Goal: Obtain resource: Download file/media

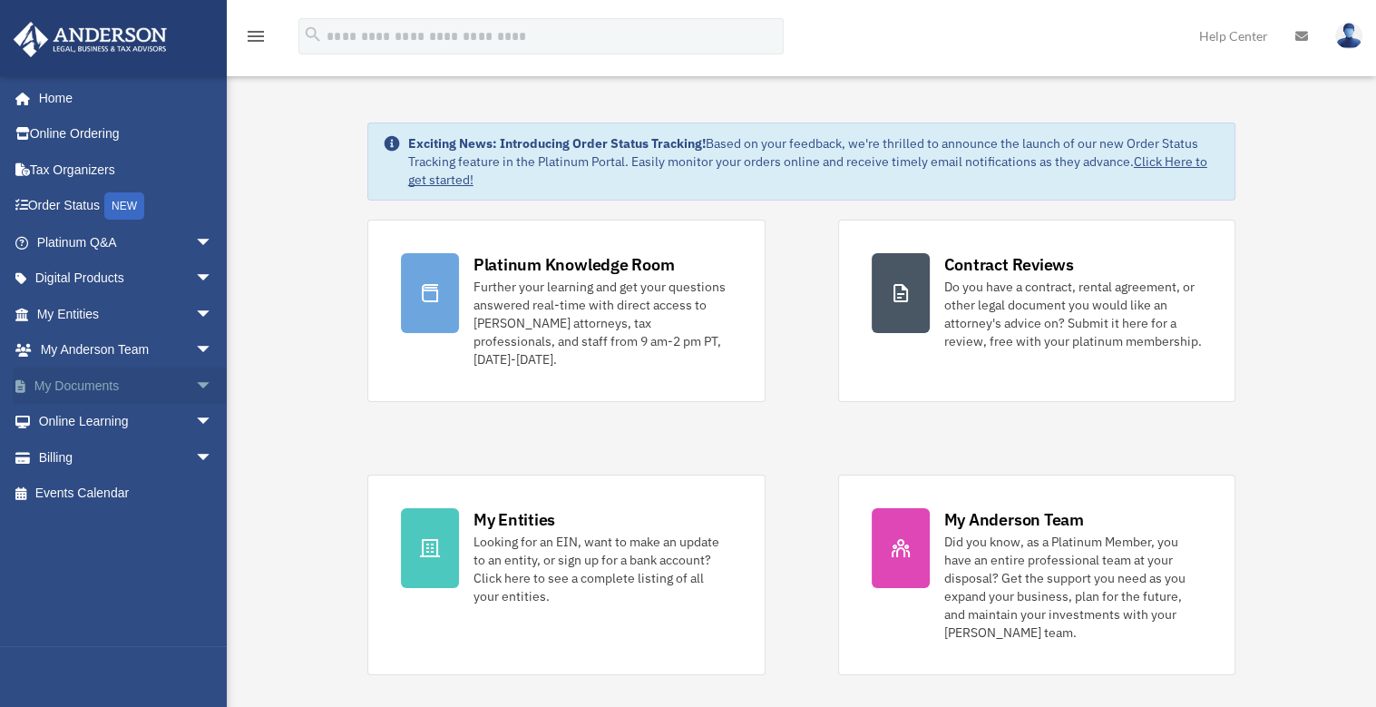
click at [103, 387] on link "My Documents arrow_drop_down" at bounding box center [127, 385] width 228 height 36
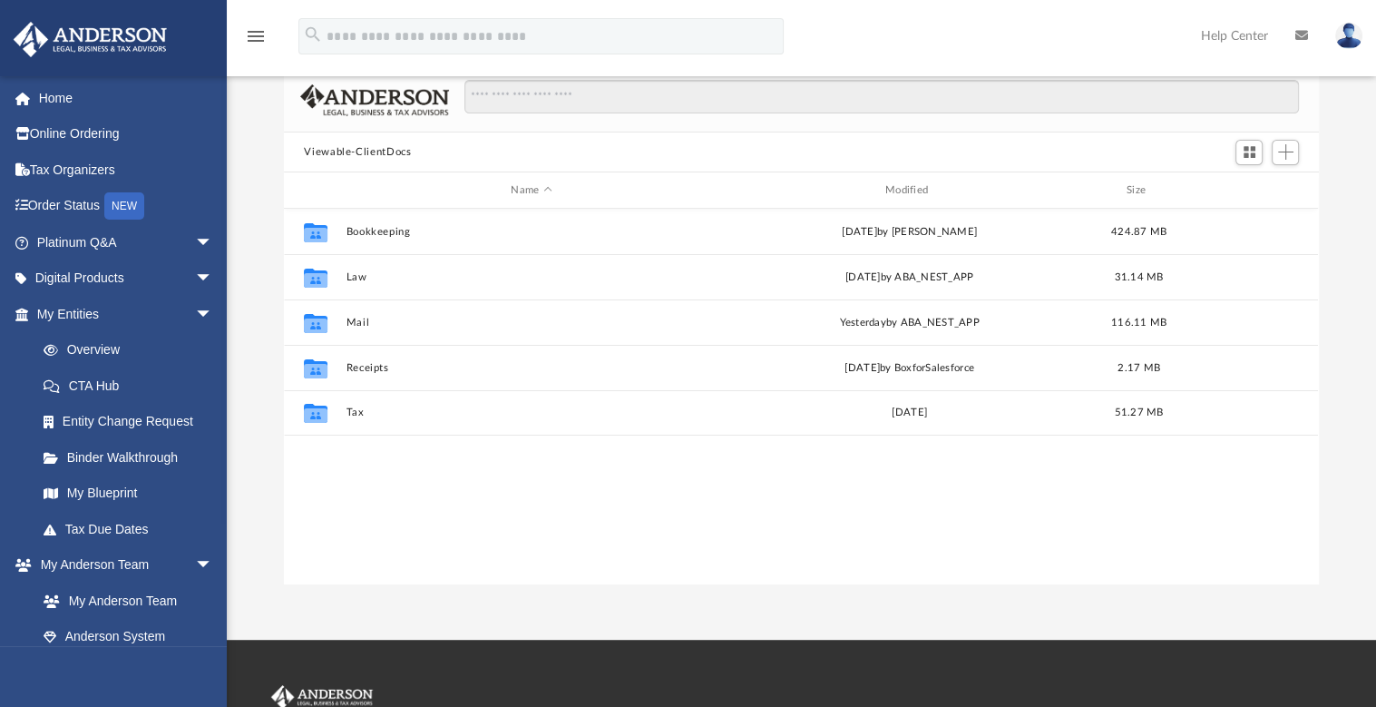
scroll to position [110, 0]
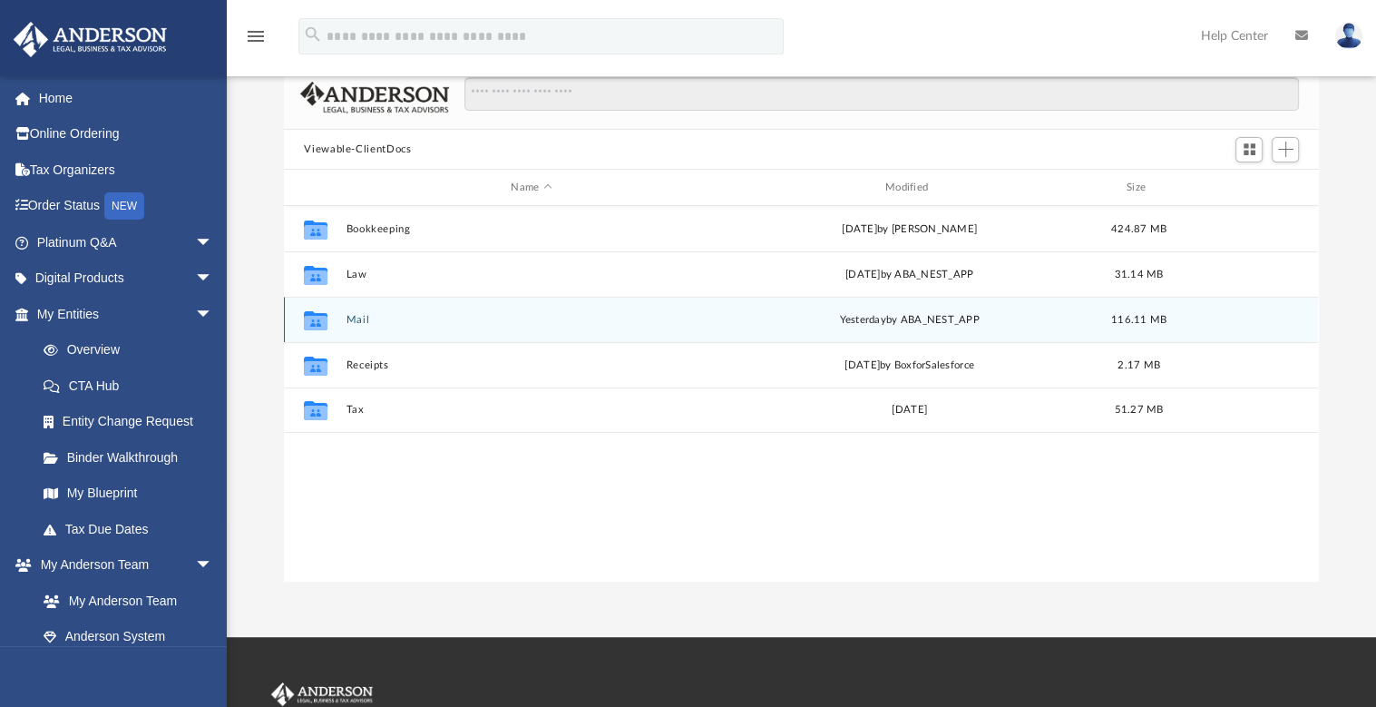
click at [898, 320] on div "yesterday by ABA_NEST_APP" at bounding box center [910, 320] width 370 height 16
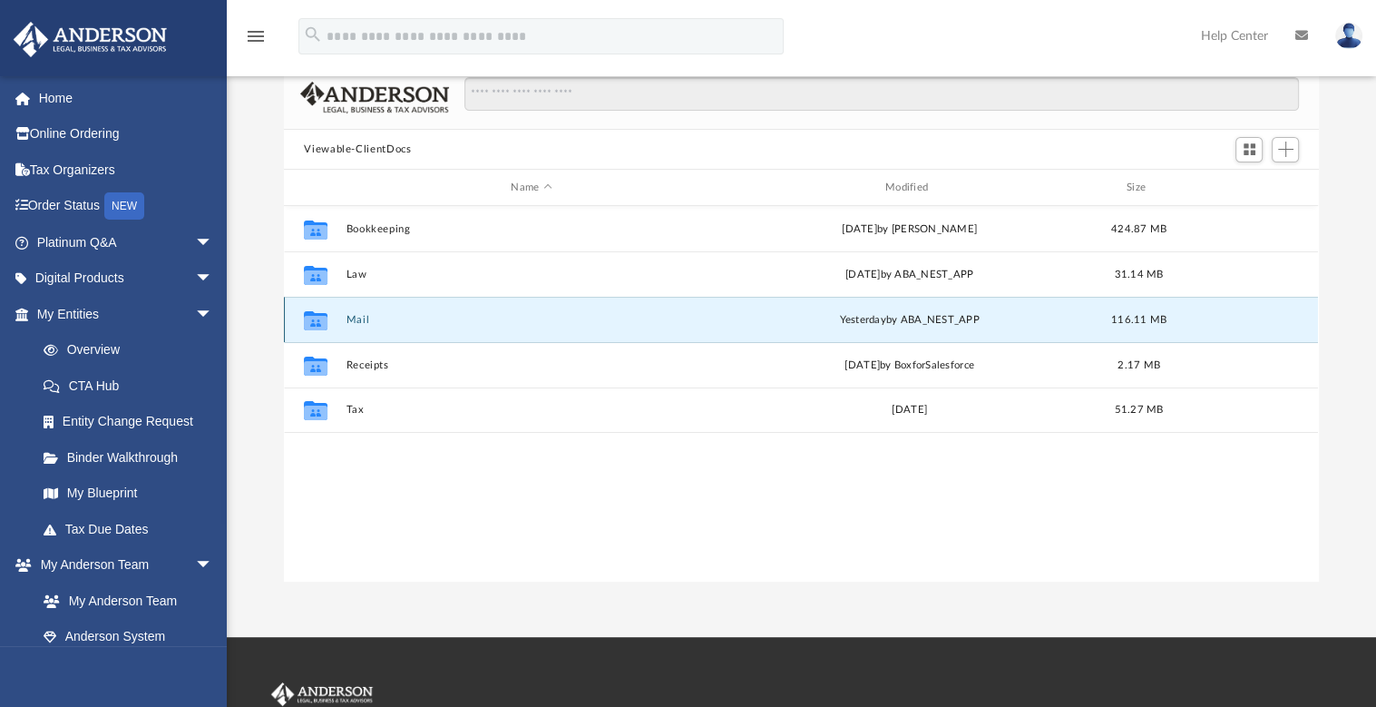
click at [345, 324] on div "Collaborated Folder Mail [DATE] by ABA_NEST_APP 116.11 MB" at bounding box center [801, 319] width 1034 height 45
click at [381, 314] on button "Mail" at bounding box center [532, 320] width 370 height 12
click at [375, 322] on button "Mail" at bounding box center [532, 320] width 370 height 12
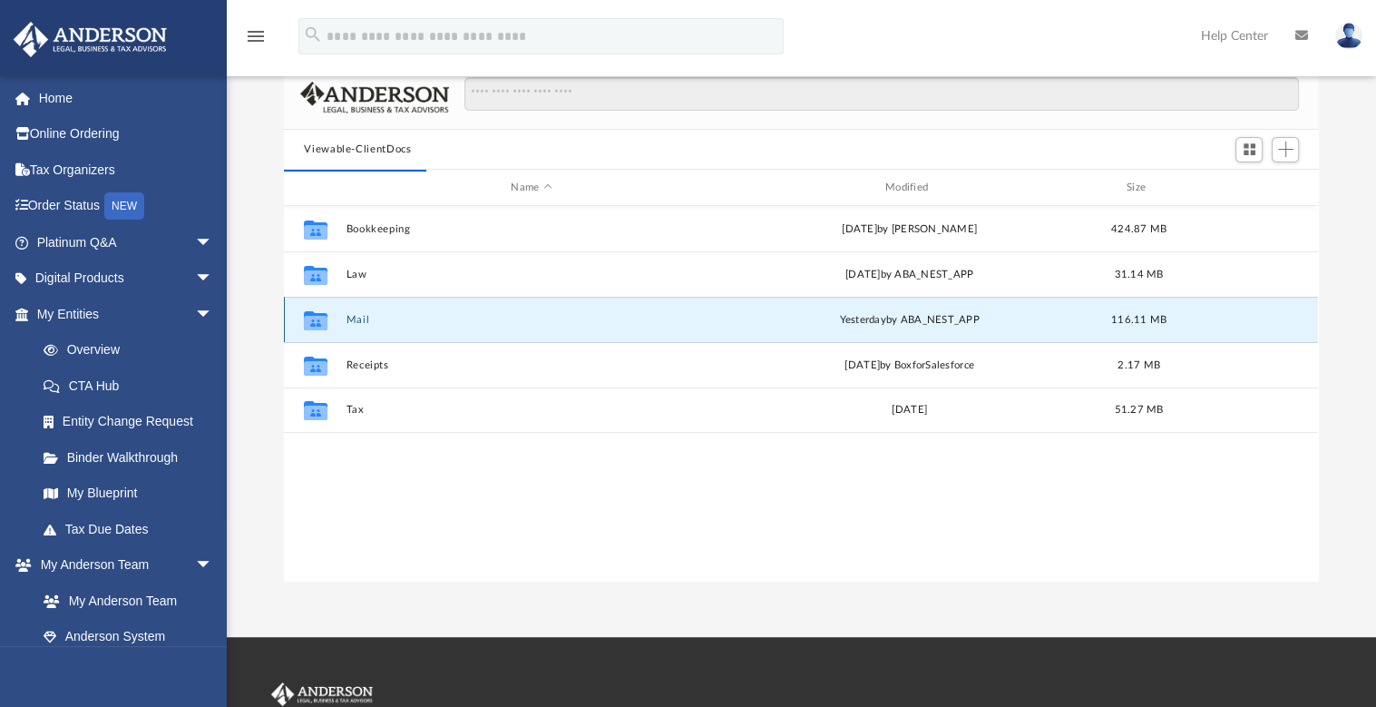
click at [375, 322] on button "Mail" at bounding box center [532, 320] width 370 height 12
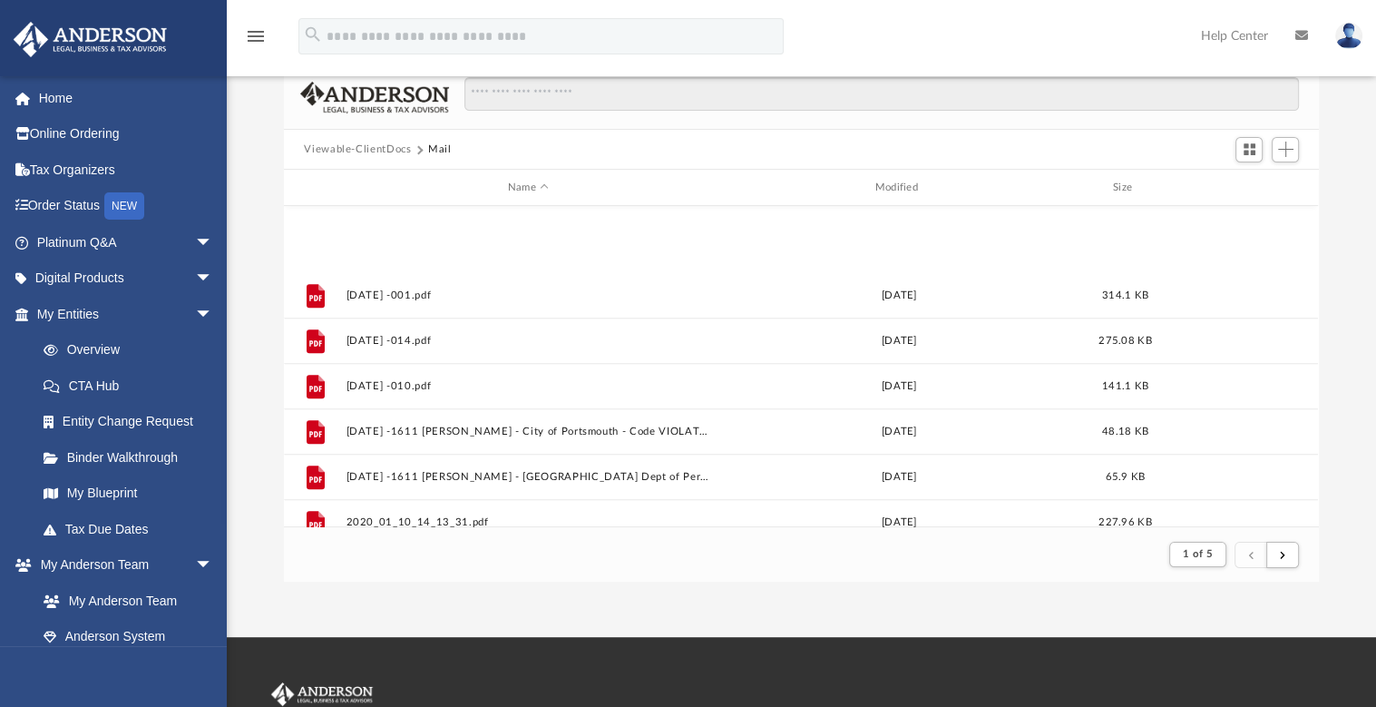
scroll to position [1948, 0]
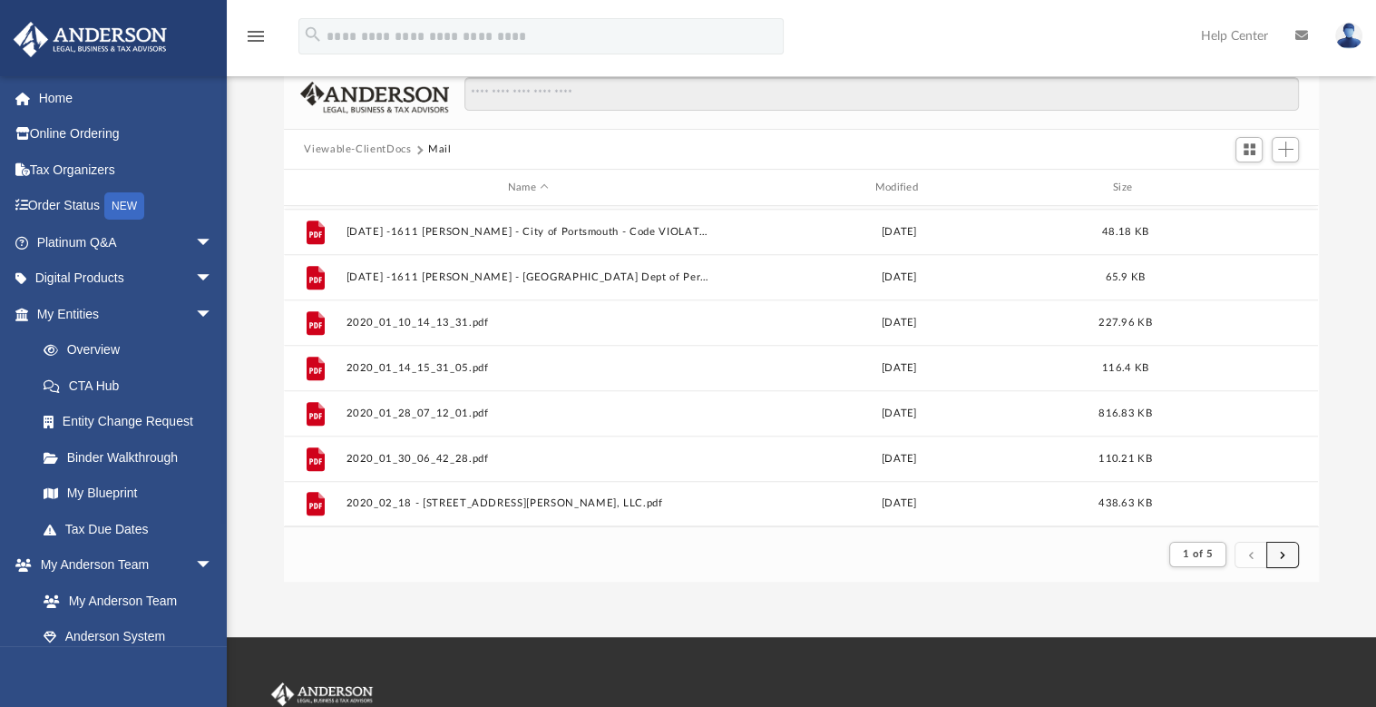
click at [1281, 558] on span "submit" at bounding box center [1282, 554] width 5 height 10
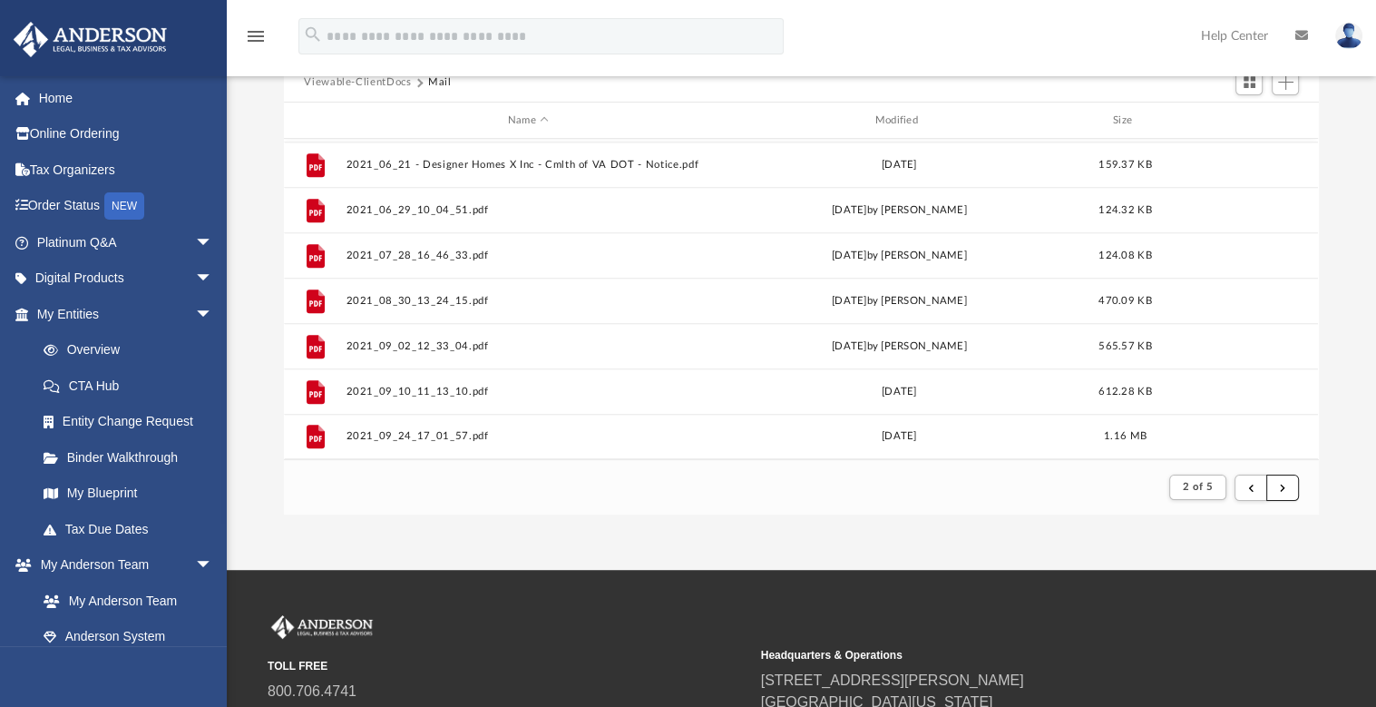
scroll to position [201, 0]
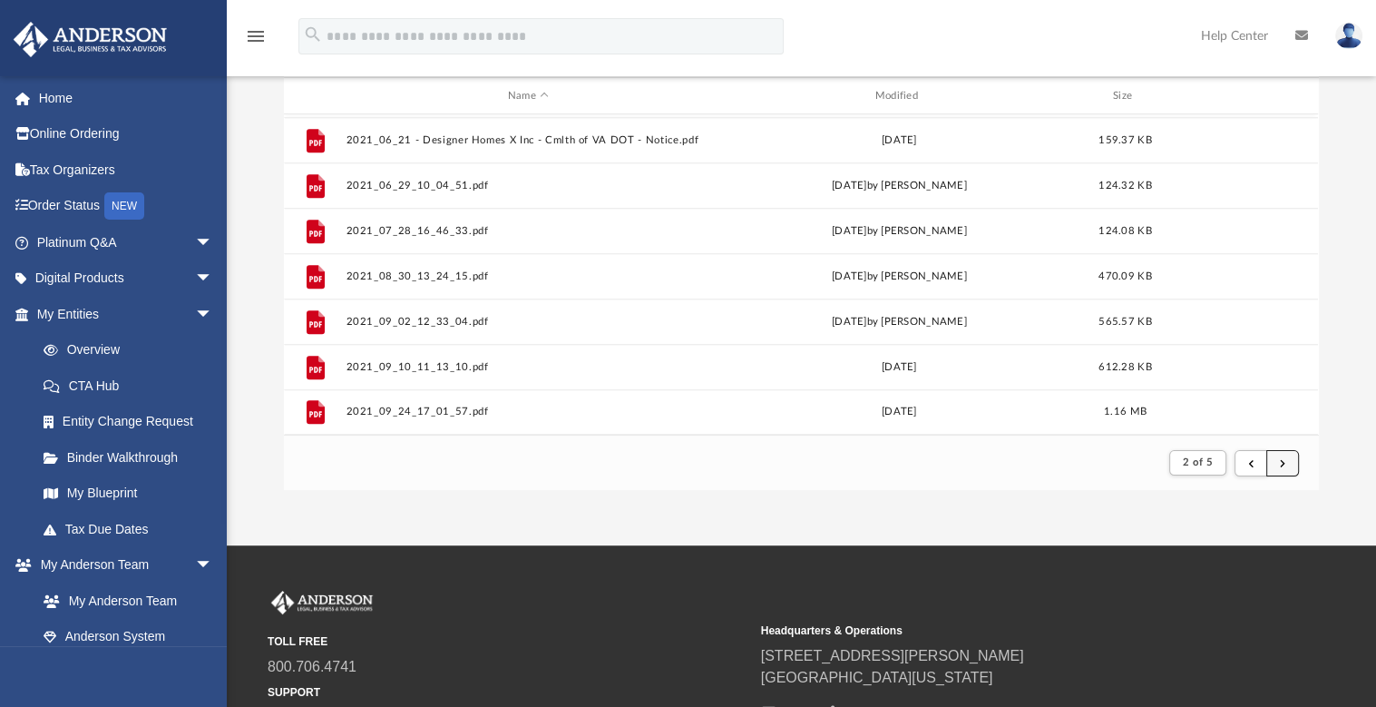
click at [1288, 453] on button "submit" at bounding box center [1282, 463] width 33 height 26
click at [1288, 459] on button "submit" at bounding box center [1282, 463] width 33 height 26
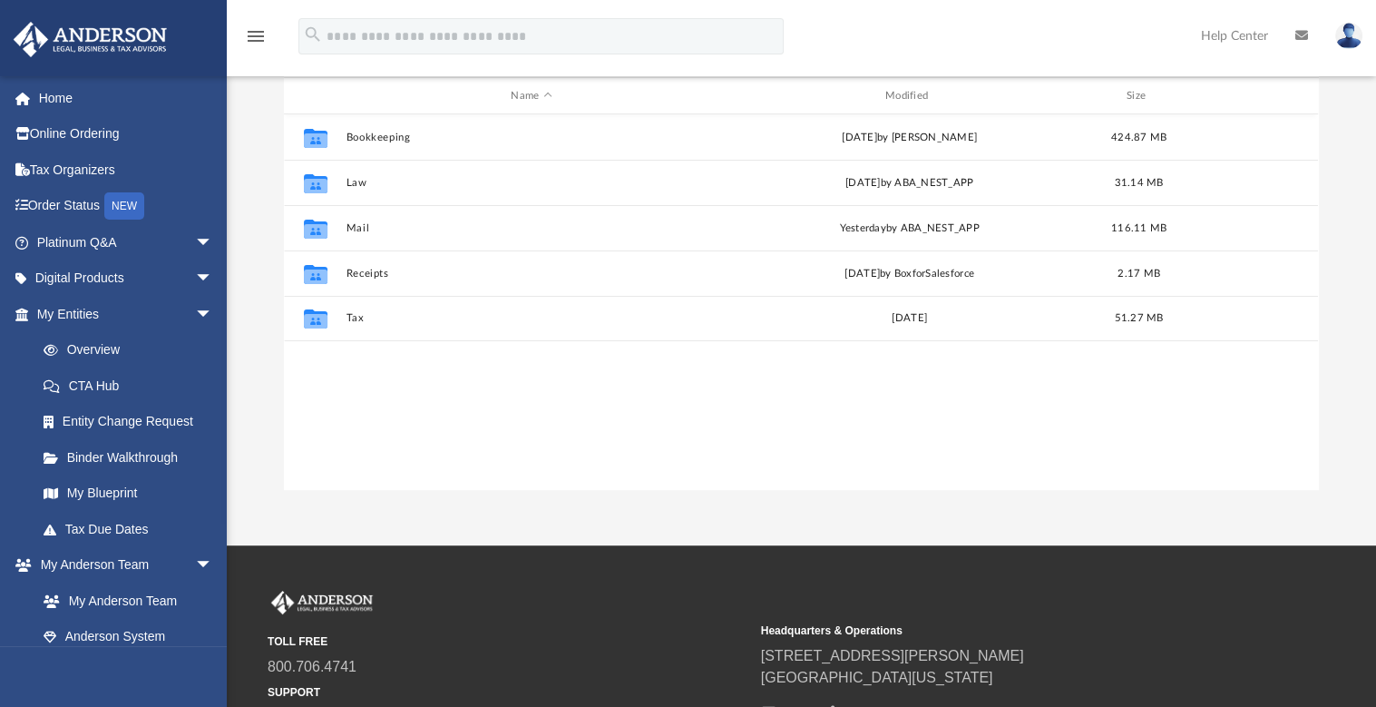
scroll to position [398, 1020]
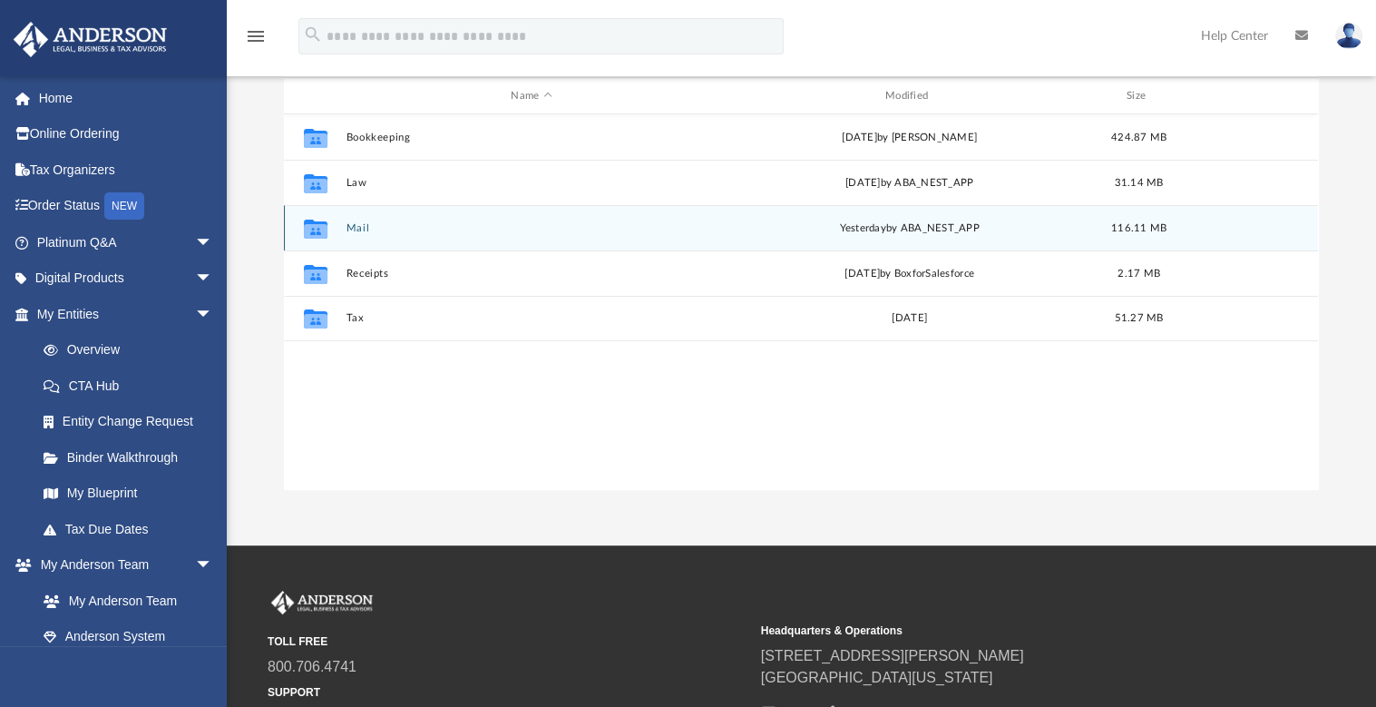
click at [894, 230] on div "yesterday by ABA_NEST_APP" at bounding box center [910, 228] width 370 height 16
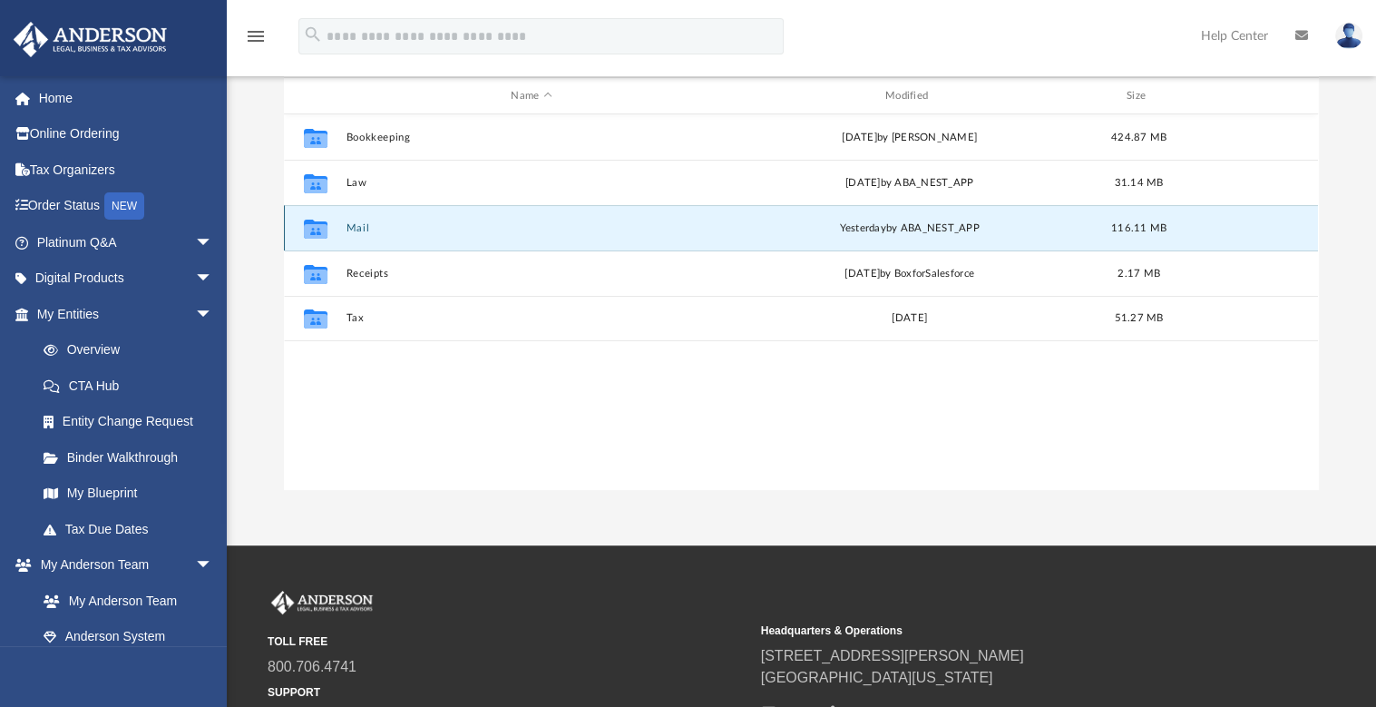
click at [345, 230] on div "Collaborated Folder Mail yesterday by ABA_NEST_APP 116.11 MB" at bounding box center [801, 227] width 1034 height 45
click at [360, 222] on button "Mail" at bounding box center [532, 228] width 370 height 12
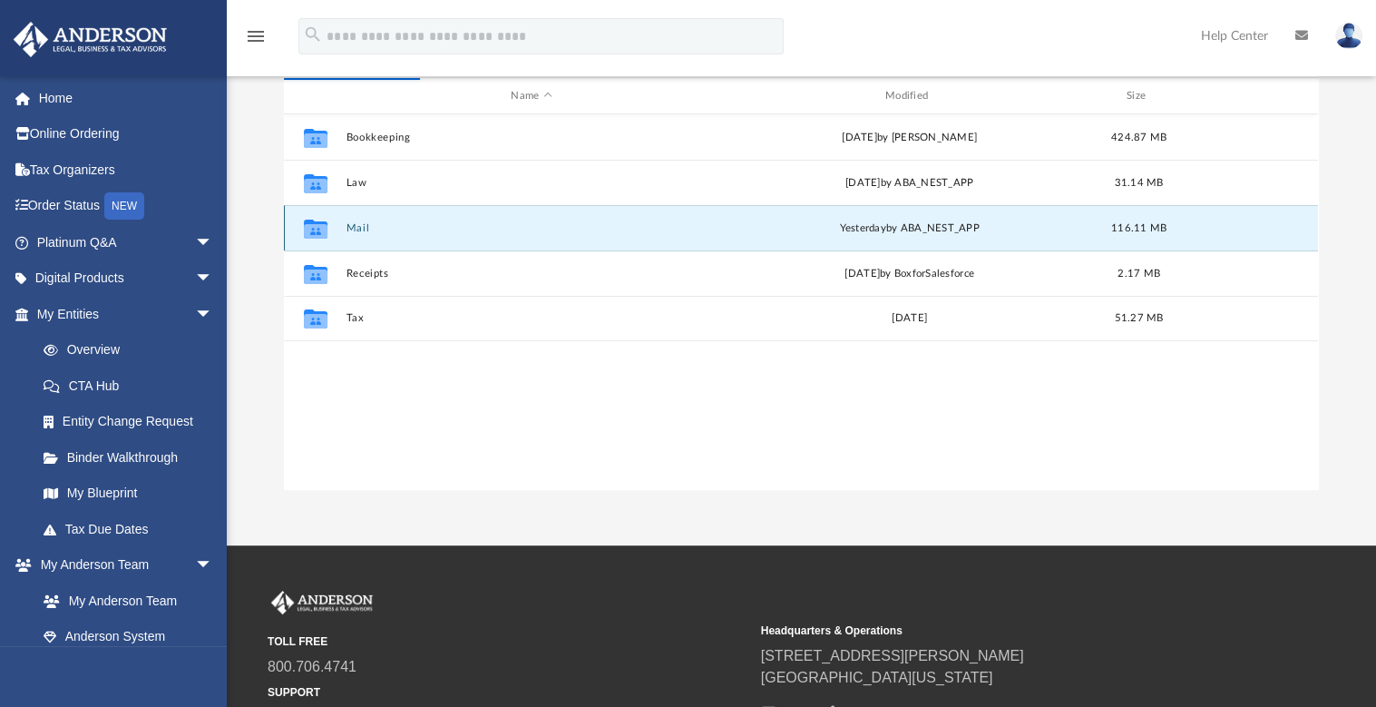
click at [356, 225] on button "Mail" at bounding box center [532, 228] width 370 height 12
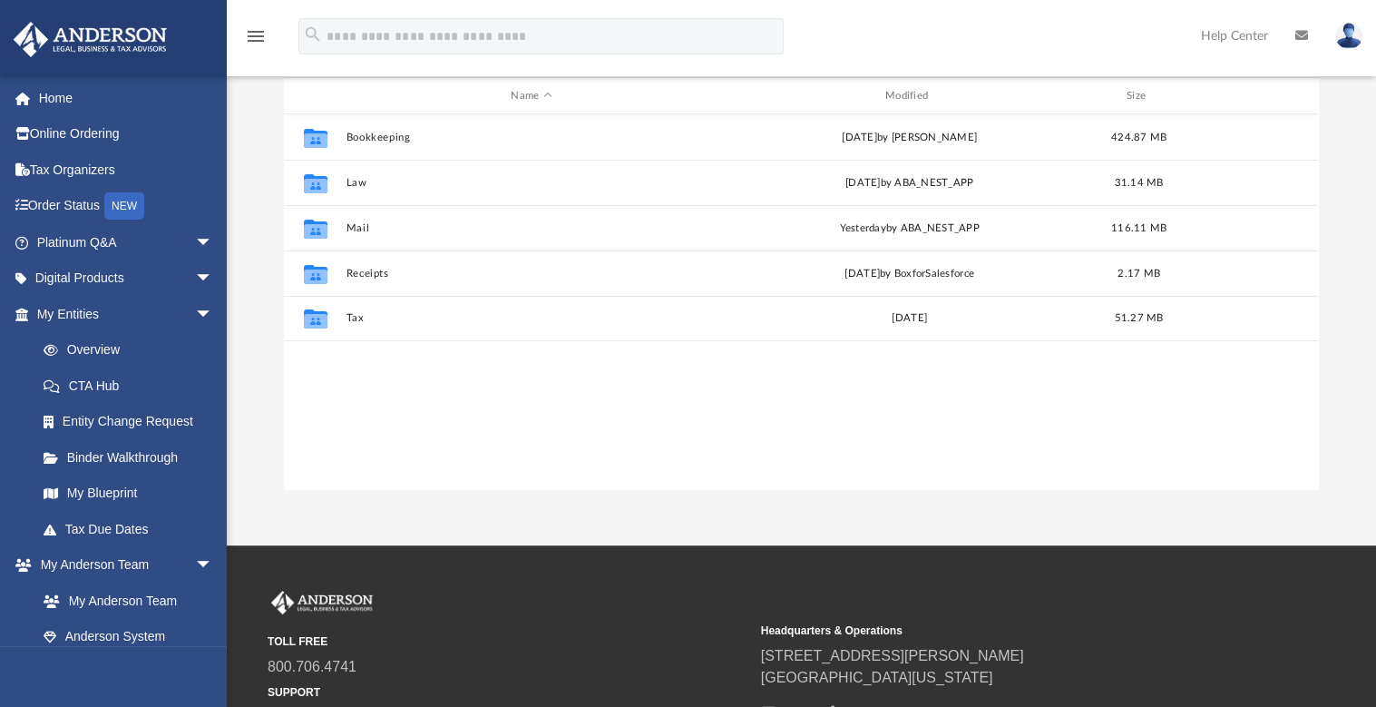
scroll to position [398, 1020]
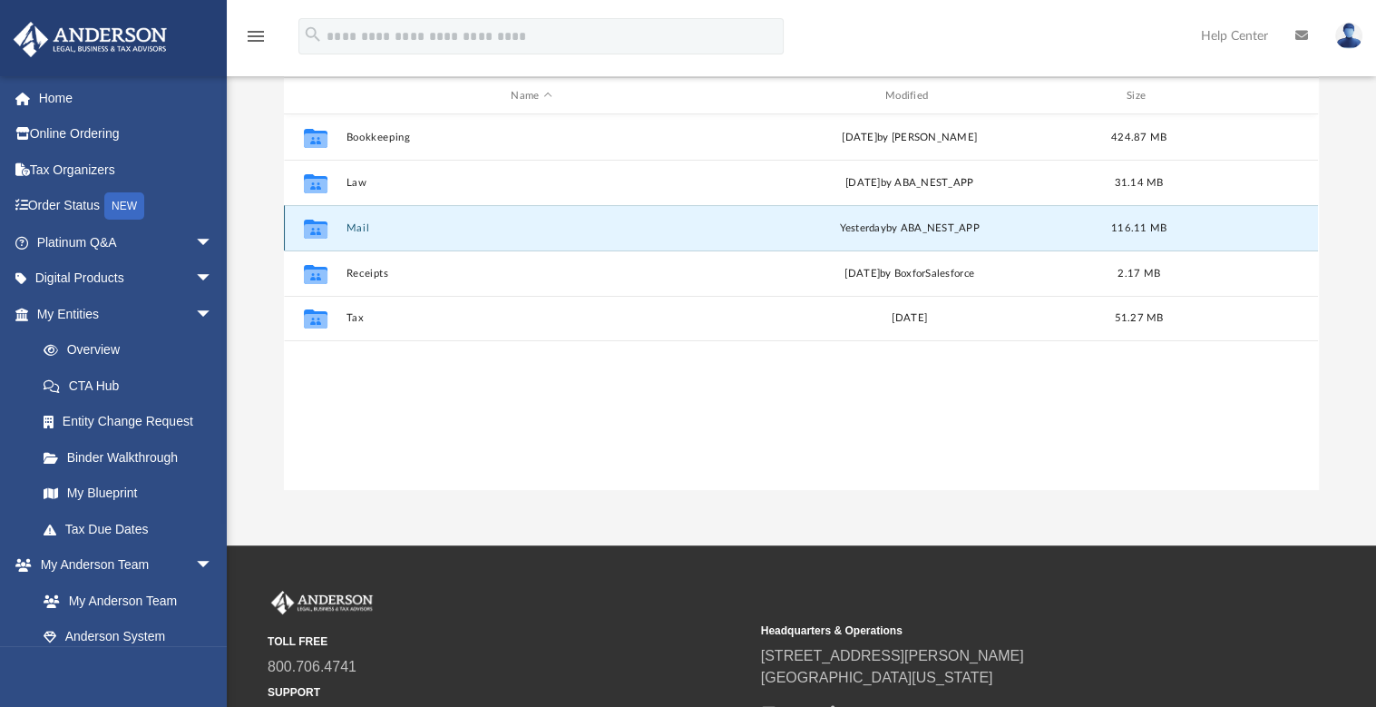
click at [365, 222] on button "Mail" at bounding box center [532, 228] width 370 height 12
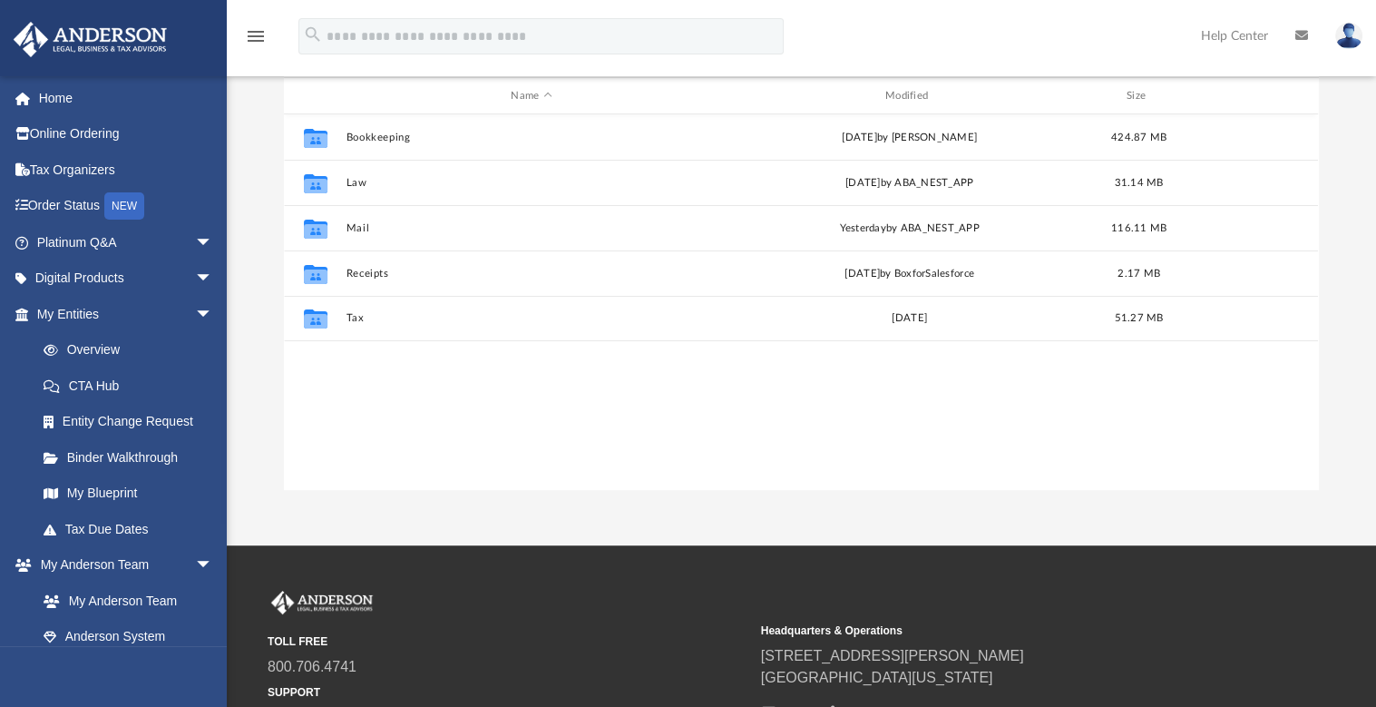
scroll to position [398, 1020]
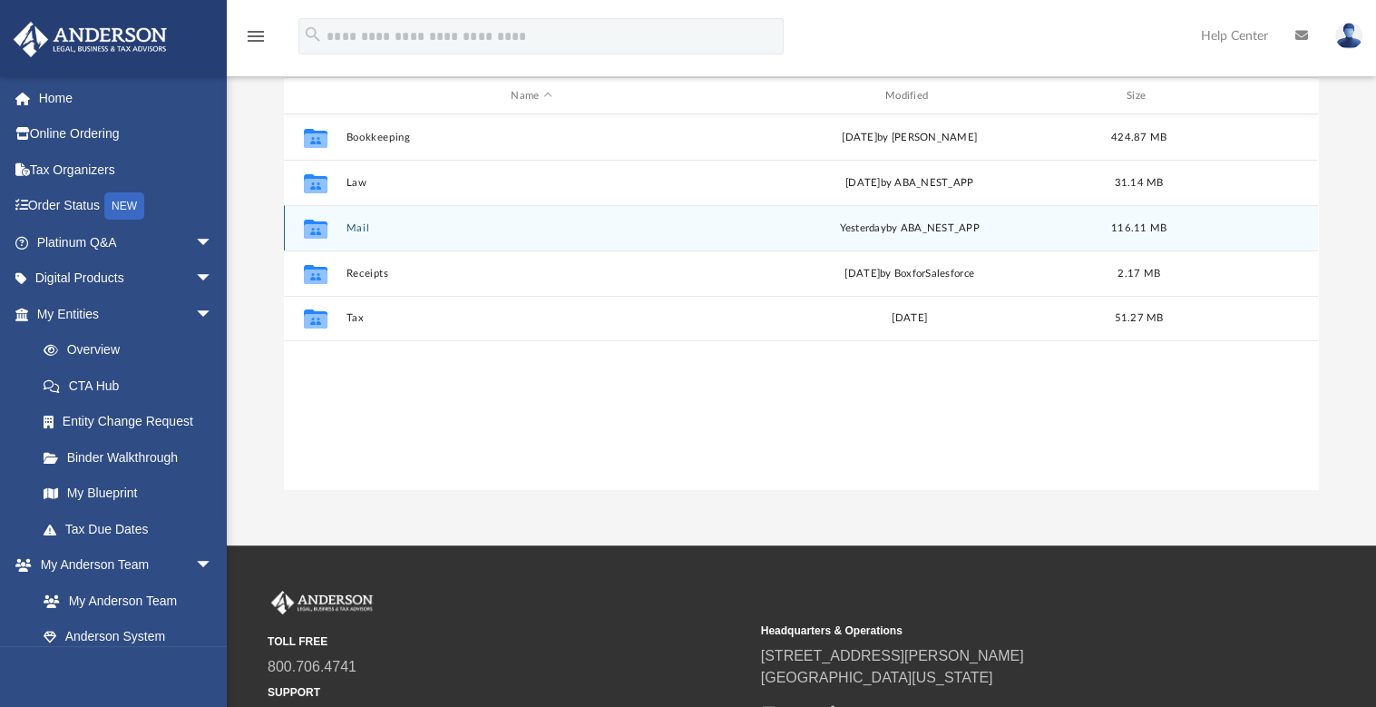
click at [363, 231] on button "Mail" at bounding box center [532, 228] width 370 height 12
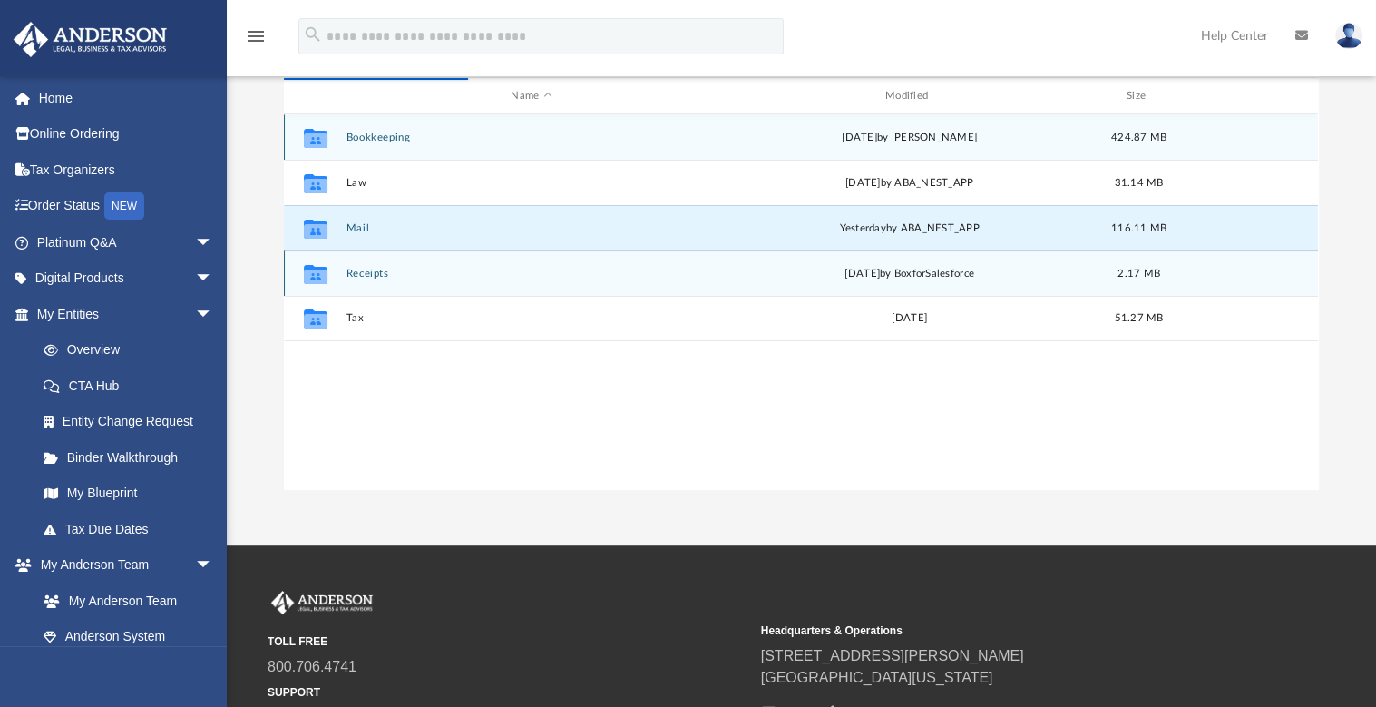
scroll to position [342, 1020]
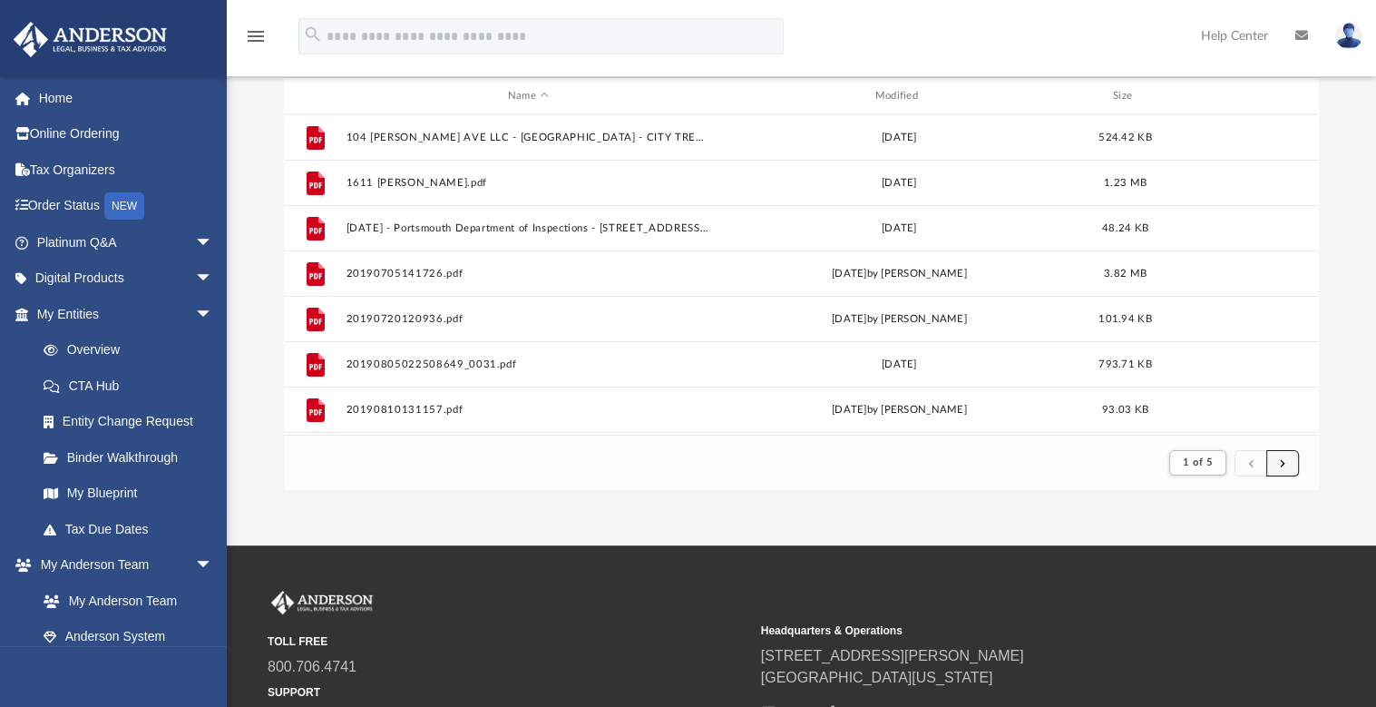
click at [1288, 461] on button "submit" at bounding box center [1282, 463] width 33 height 26
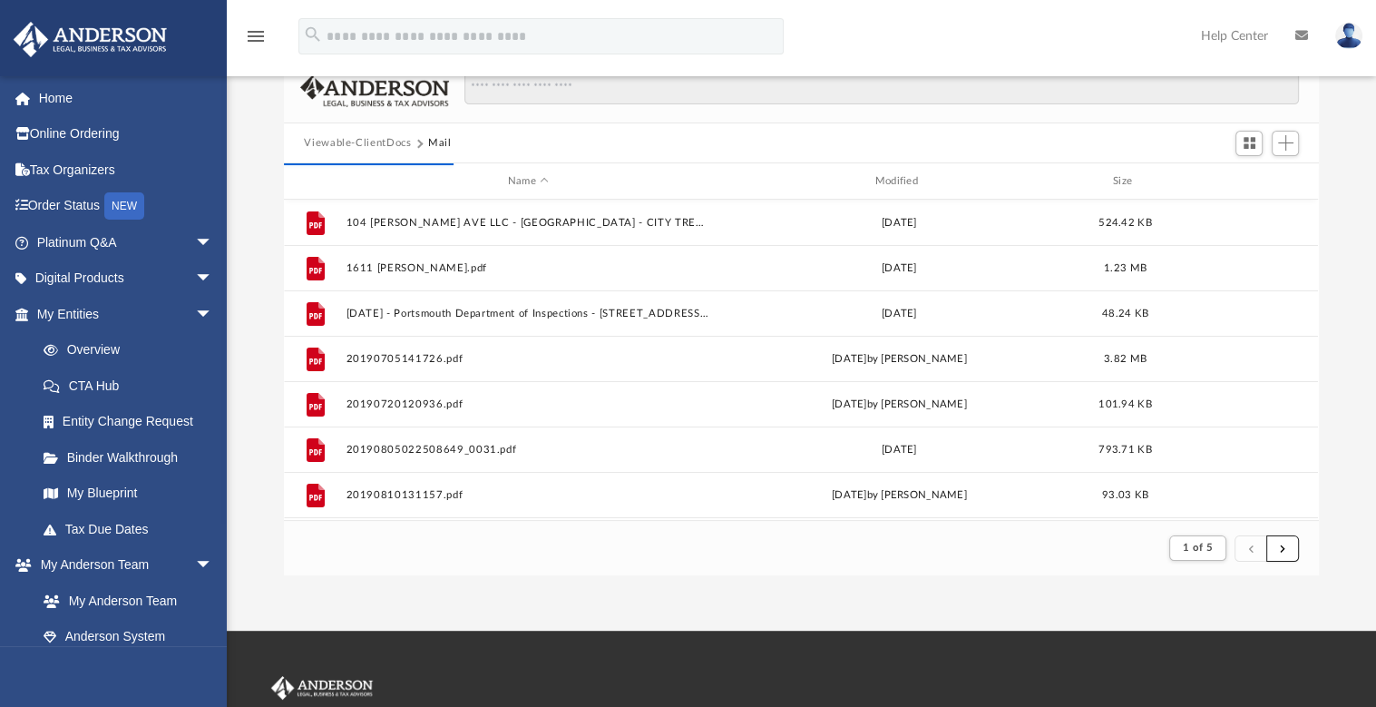
scroll to position [114, 0]
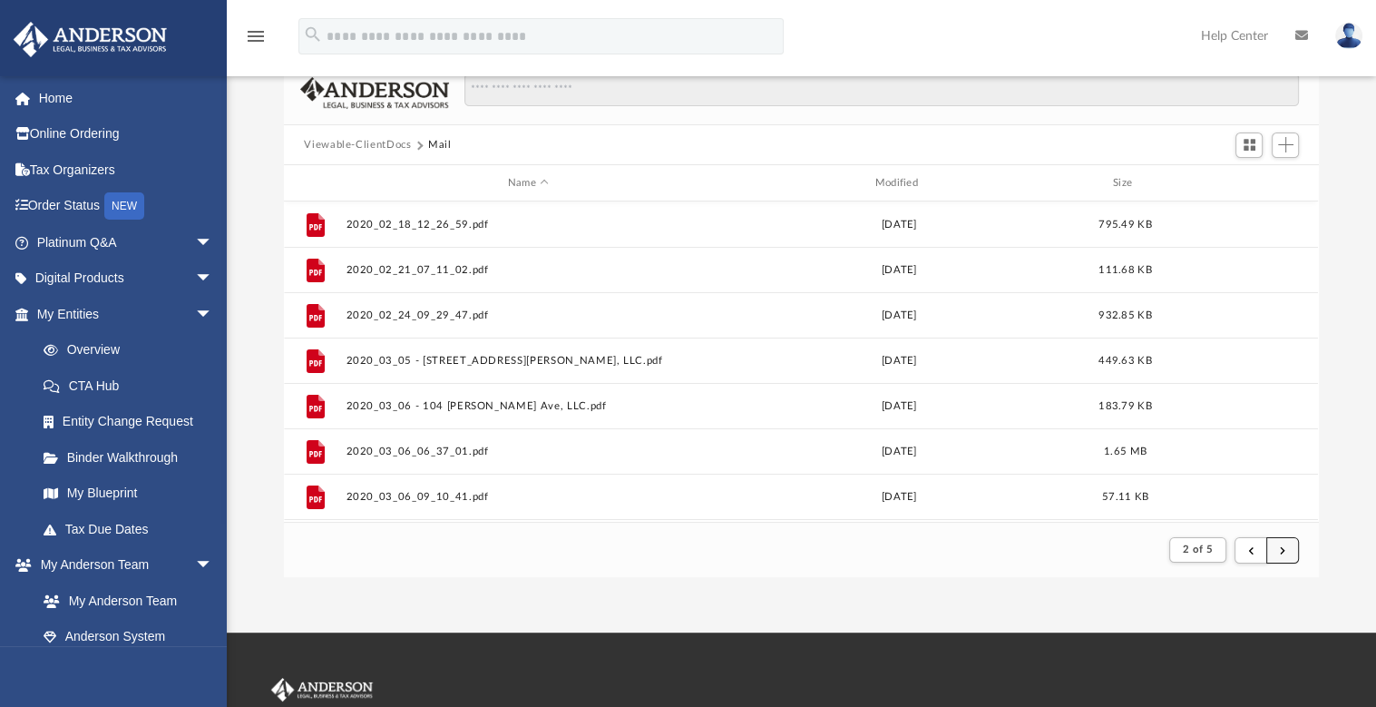
click at [1280, 544] on span "submit" at bounding box center [1282, 549] width 5 height 10
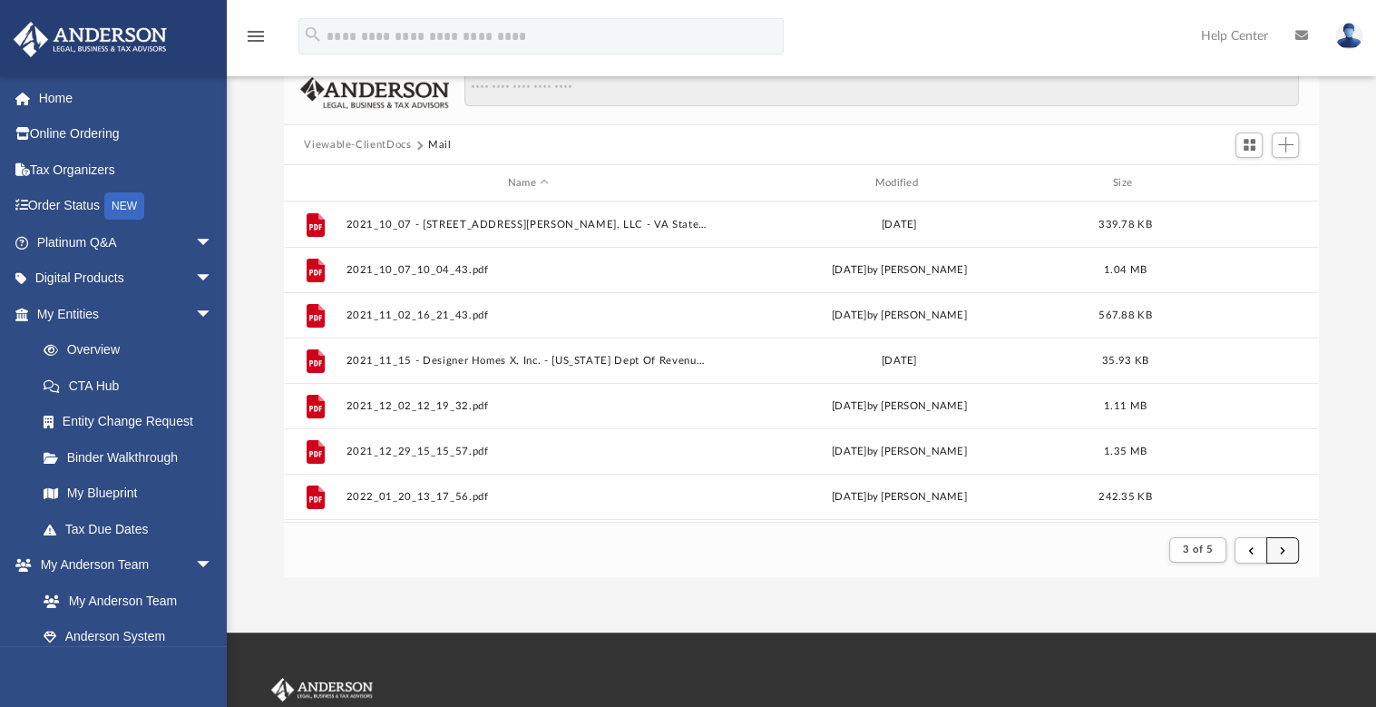
click at [1286, 544] on button "submit" at bounding box center [1282, 550] width 33 height 26
click at [1288, 544] on button "submit" at bounding box center [1282, 550] width 33 height 26
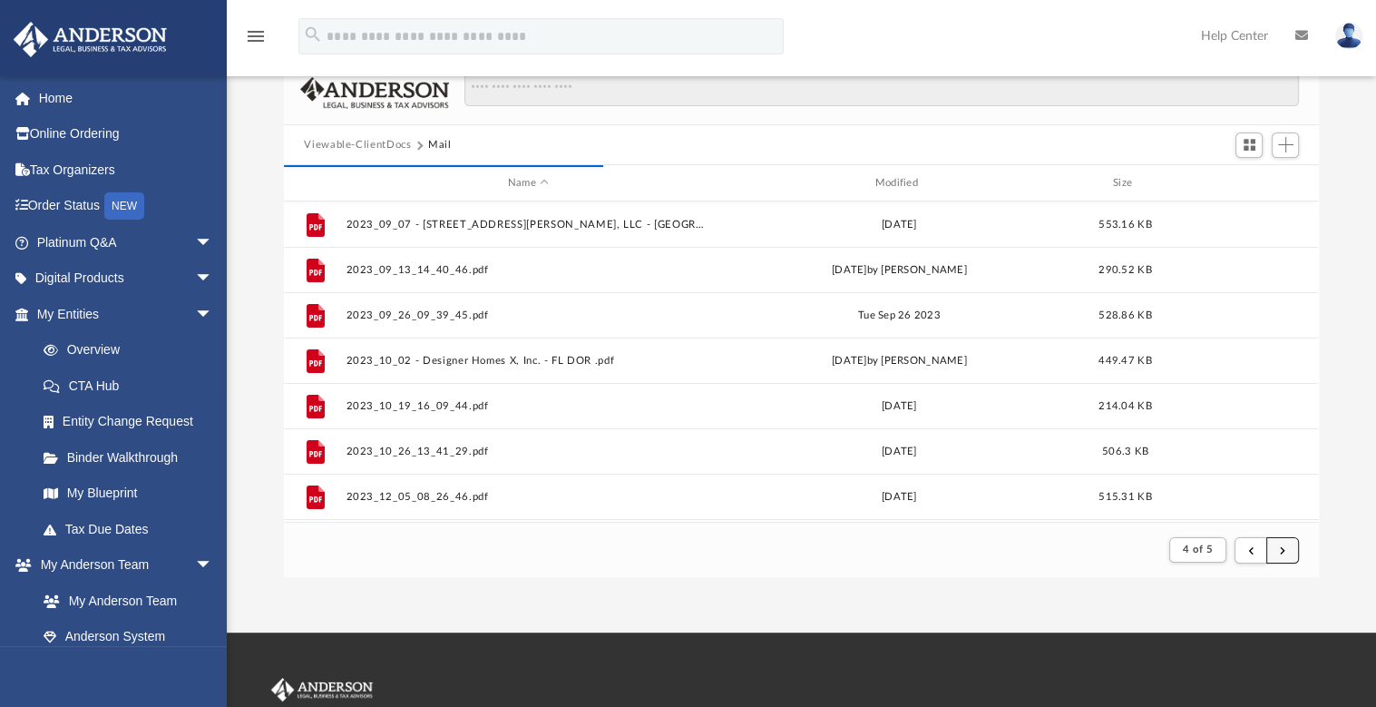
click at [1282, 553] on span "submit" at bounding box center [1282, 549] width 5 height 10
click at [1292, 547] on button "submit" at bounding box center [1282, 550] width 33 height 26
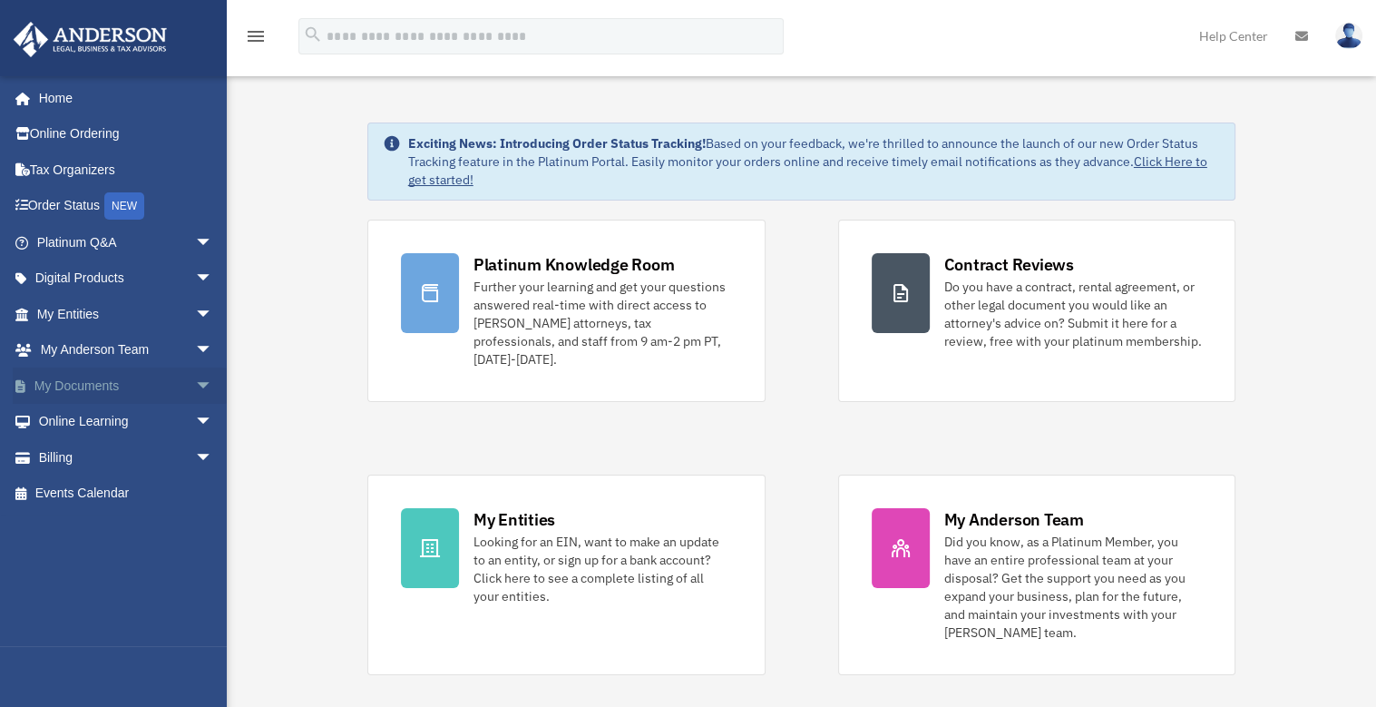
click at [93, 385] on link "My Documents arrow_drop_down" at bounding box center [127, 385] width 228 height 36
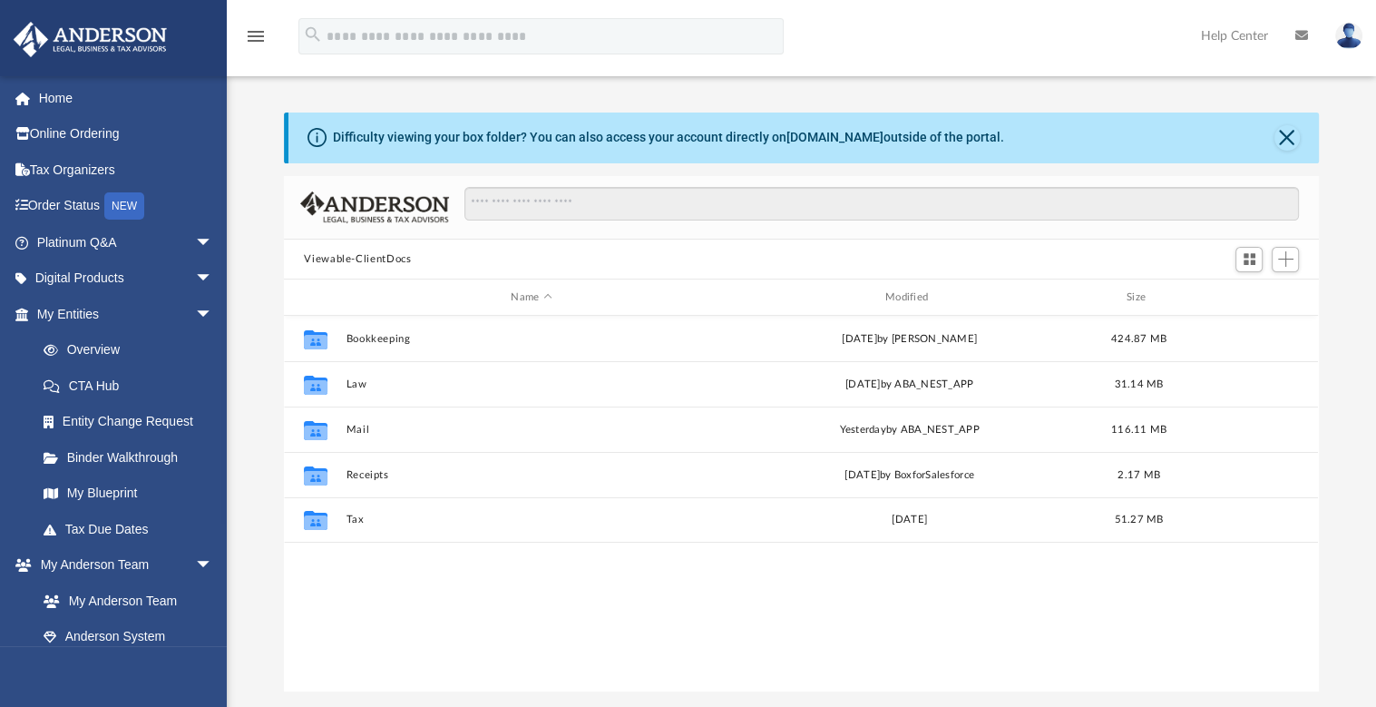
scroll to position [398, 1020]
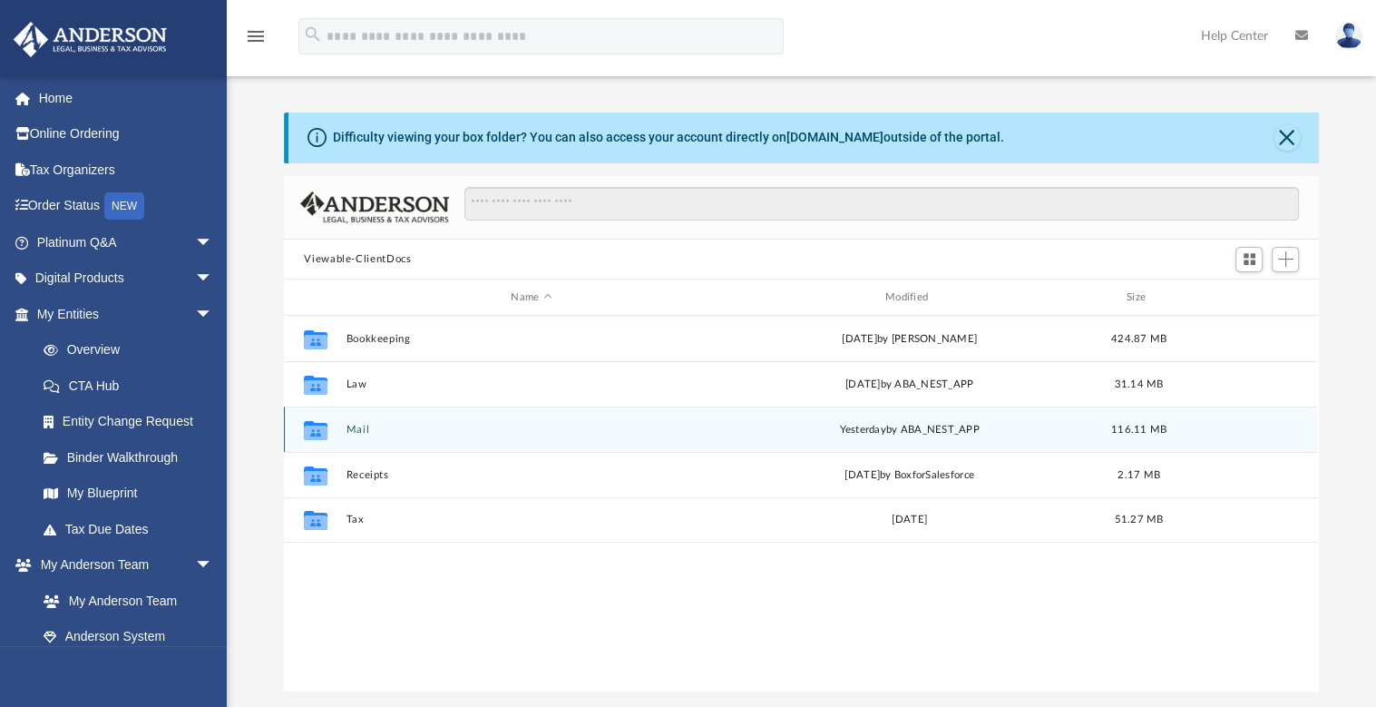
click at [357, 424] on button "Mail" at bounding box center [532, 430] width 370 height 12
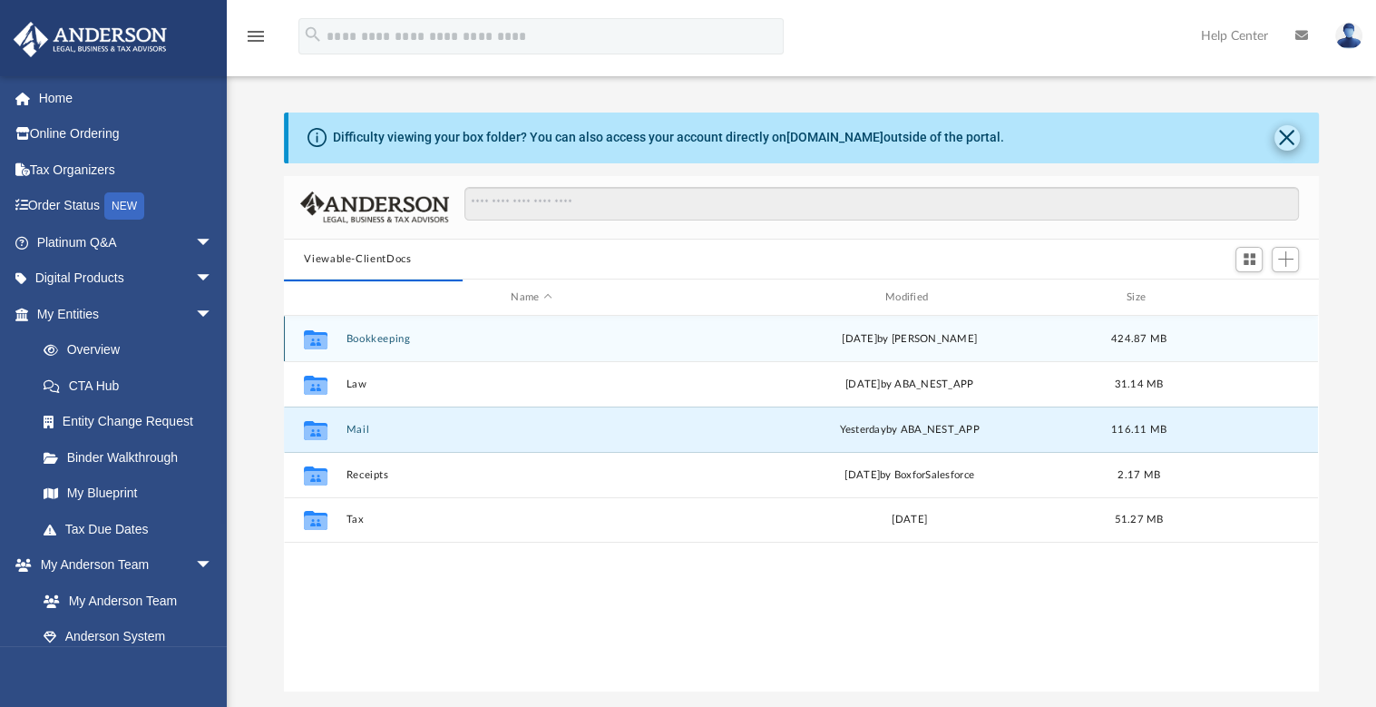
click at [1292, 142] on button "Close" at bounding box center [1287, 137] width 25 height 25
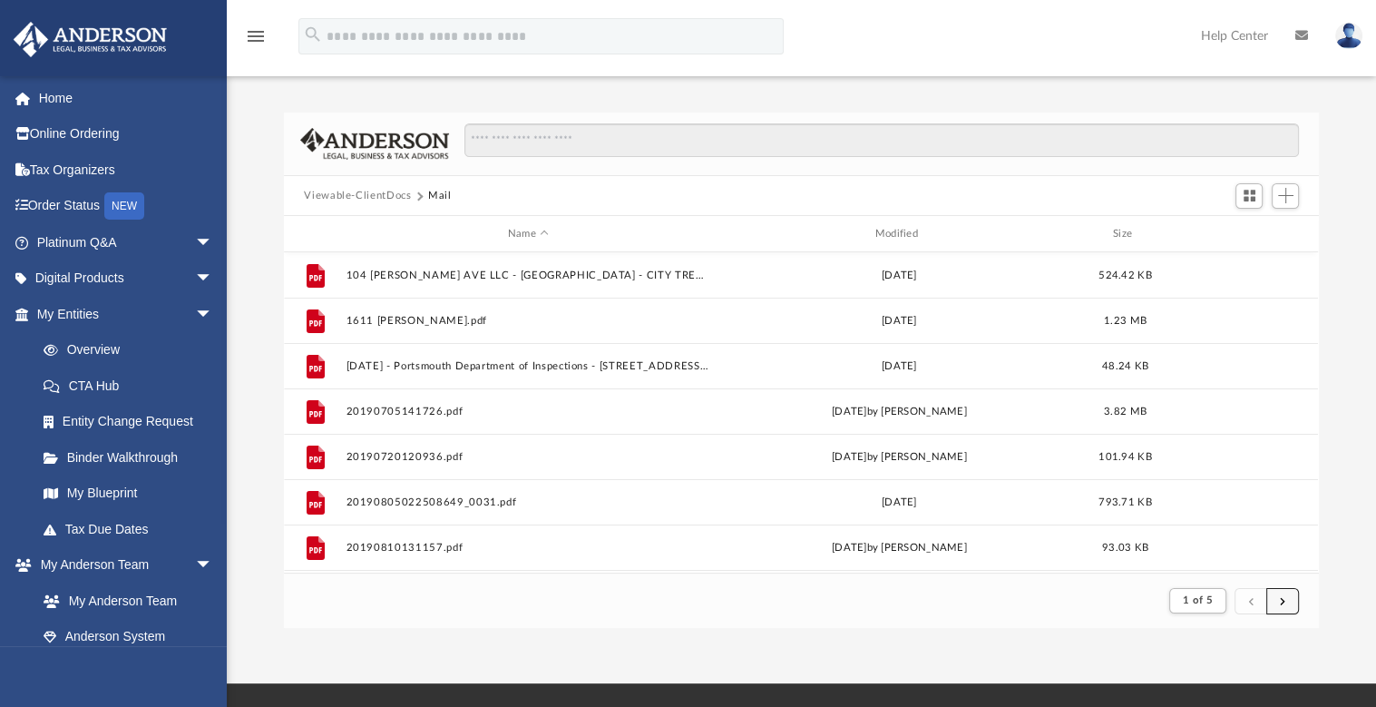
click at [1296, 610] on button "submit" at bounding box center [1282, 601] width 33 height 26
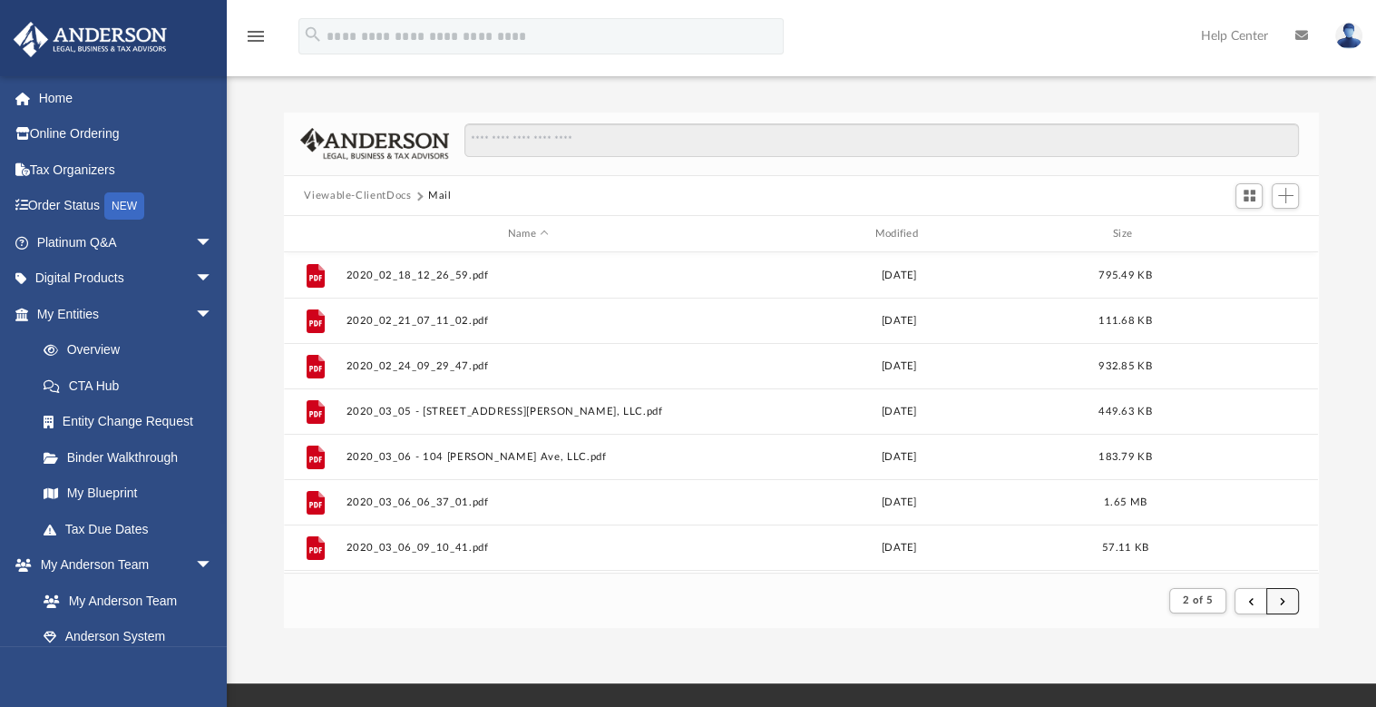
click at [1278, 601] on button "submit" at bounding box center [1282, 601] width 33 height 26
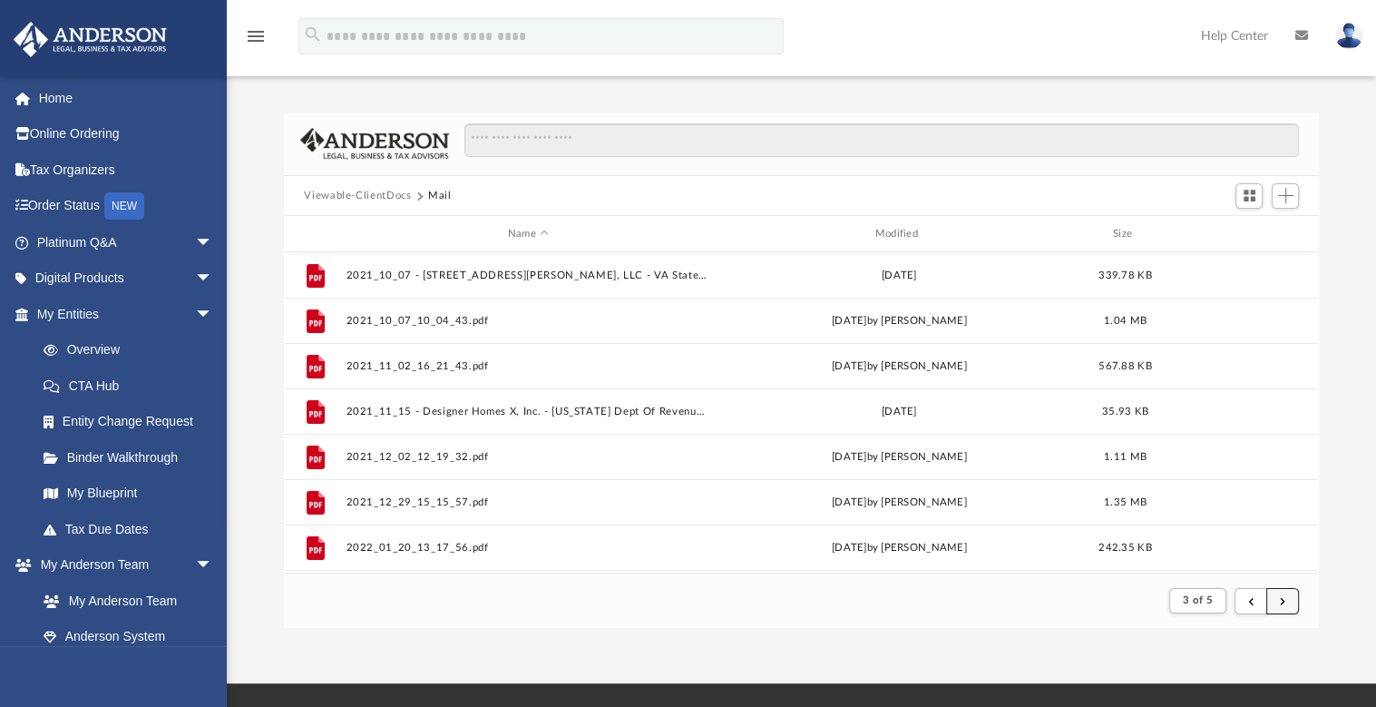
click at [1281, 601] on span "submit" at bounding box center [1282, 600] width 5 height 10
click at [1286, 601] on button "submit" at bounding box center [1282, 601] width 33 height 26
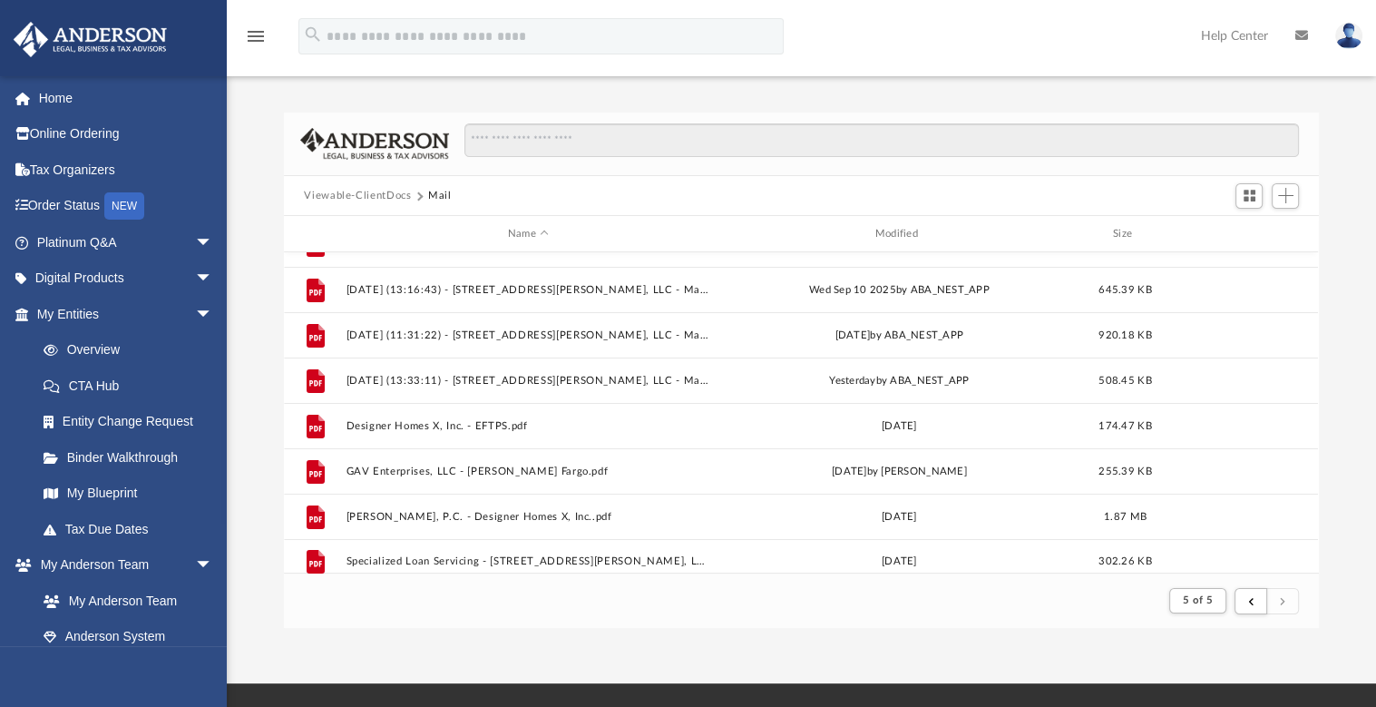
scroll to position [133, 0]
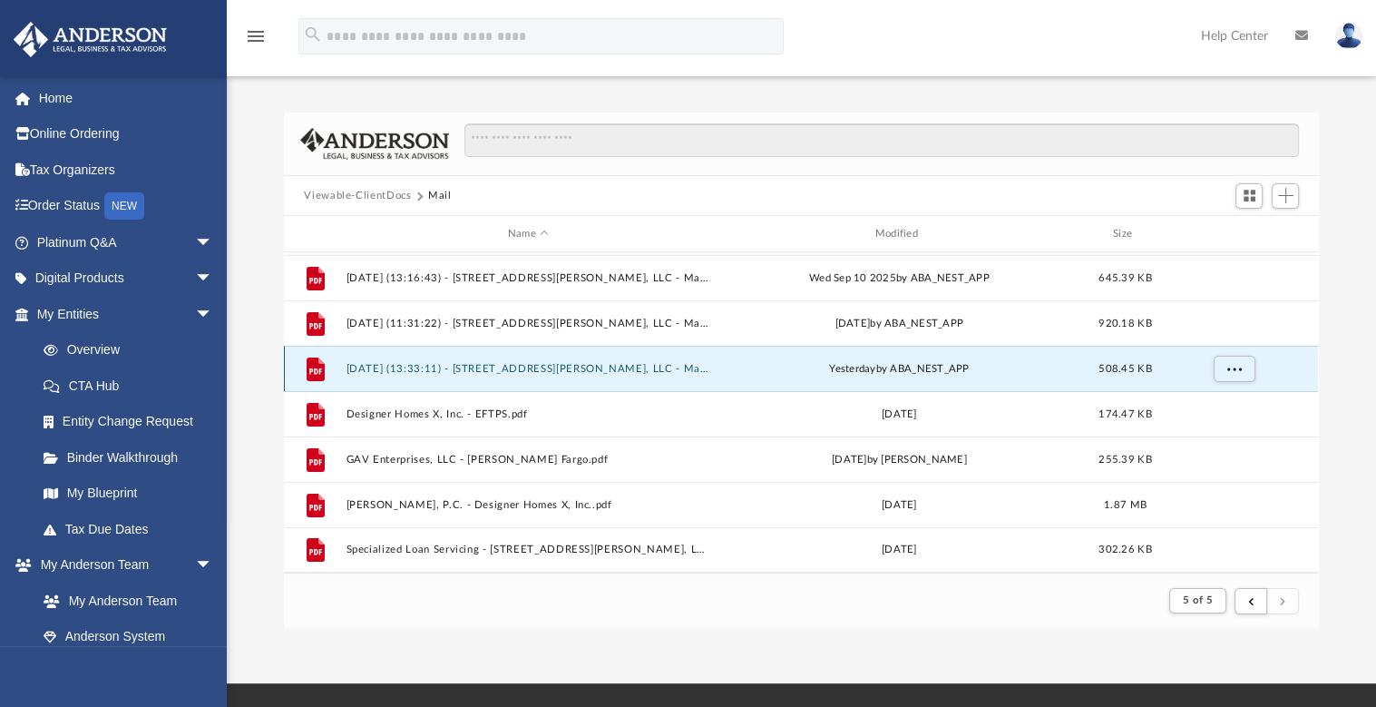
click at [523, 366] on button "2025.09.25 (13:33:11) - 1611 Rodman Ave, LLC - Mail.pdf" at bounding box center [529, 369] width 364 height 12
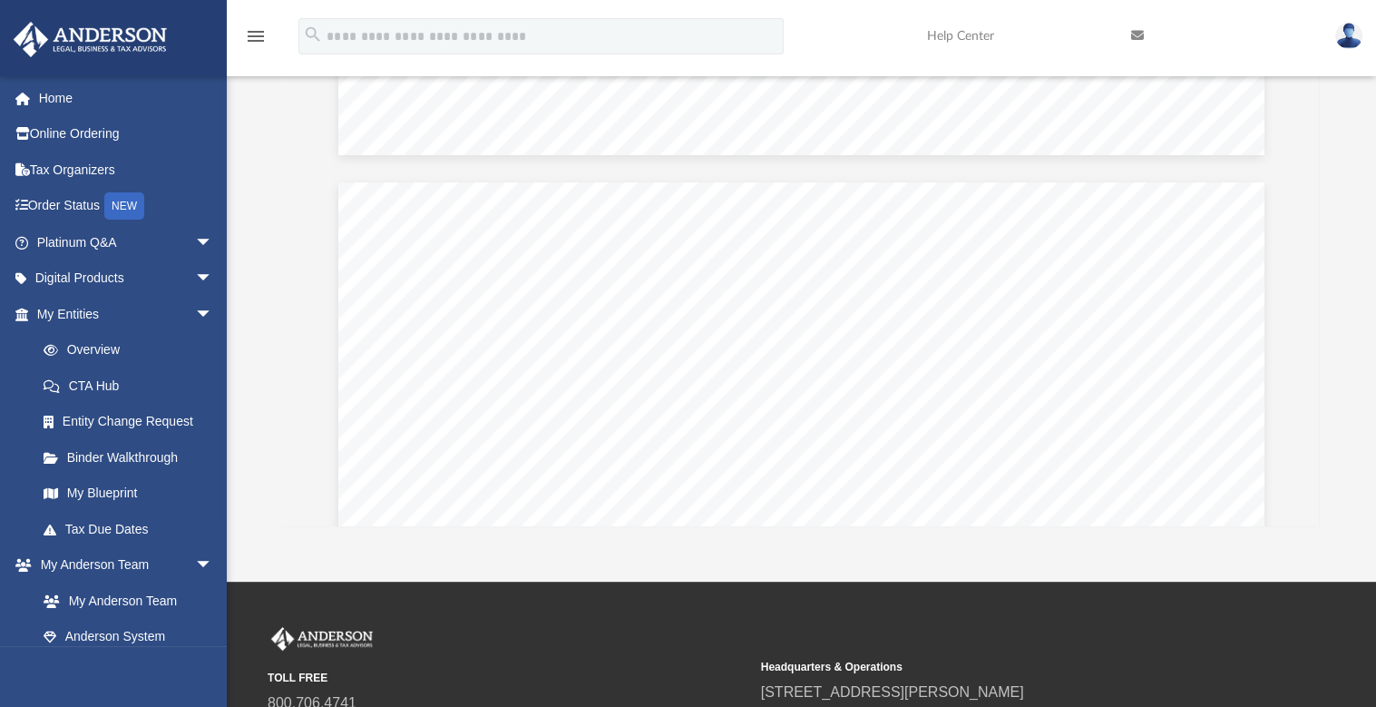
scroll to position [103, 0]
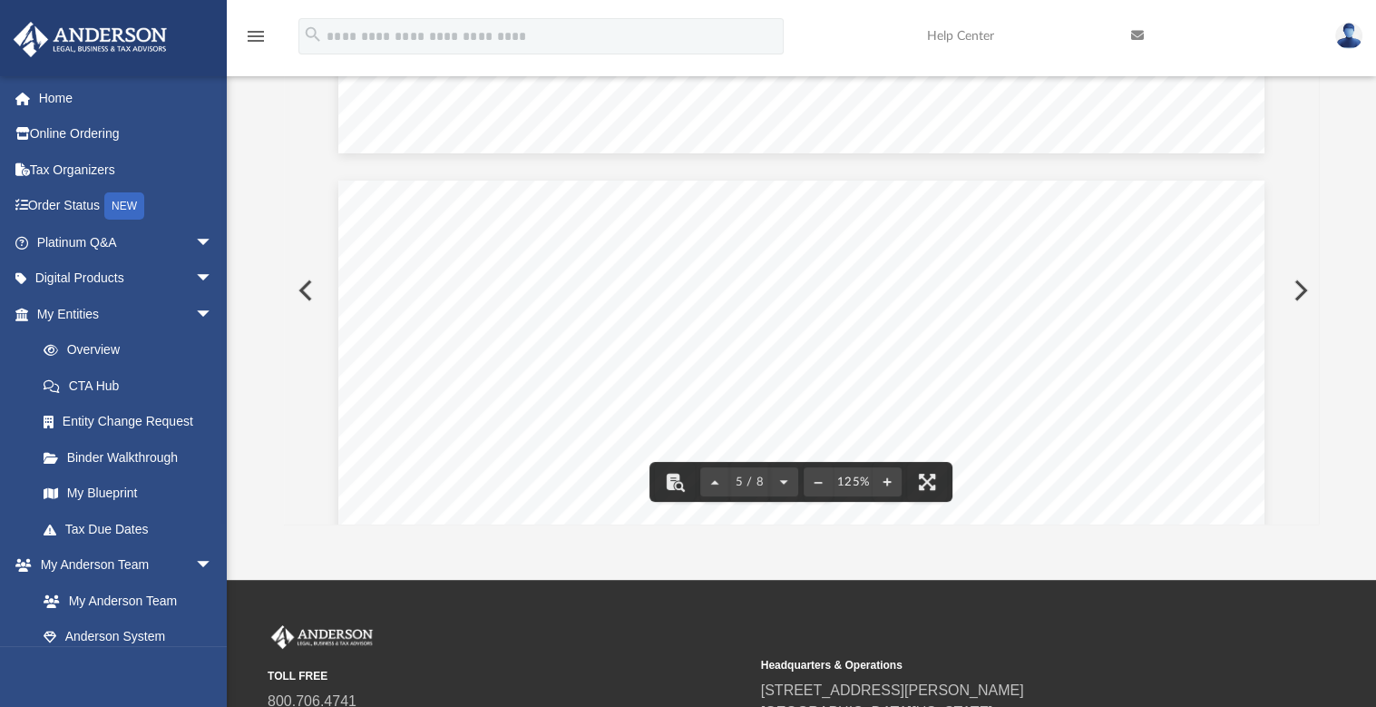
drag, startPoint x: 1312, startPoint y: 301, endPoint x: 1312, endPoint y: 269, distance: 31.8
click at [1312, 269] on button "Preview" at bounding box center [1299, 290] width 40 height 51
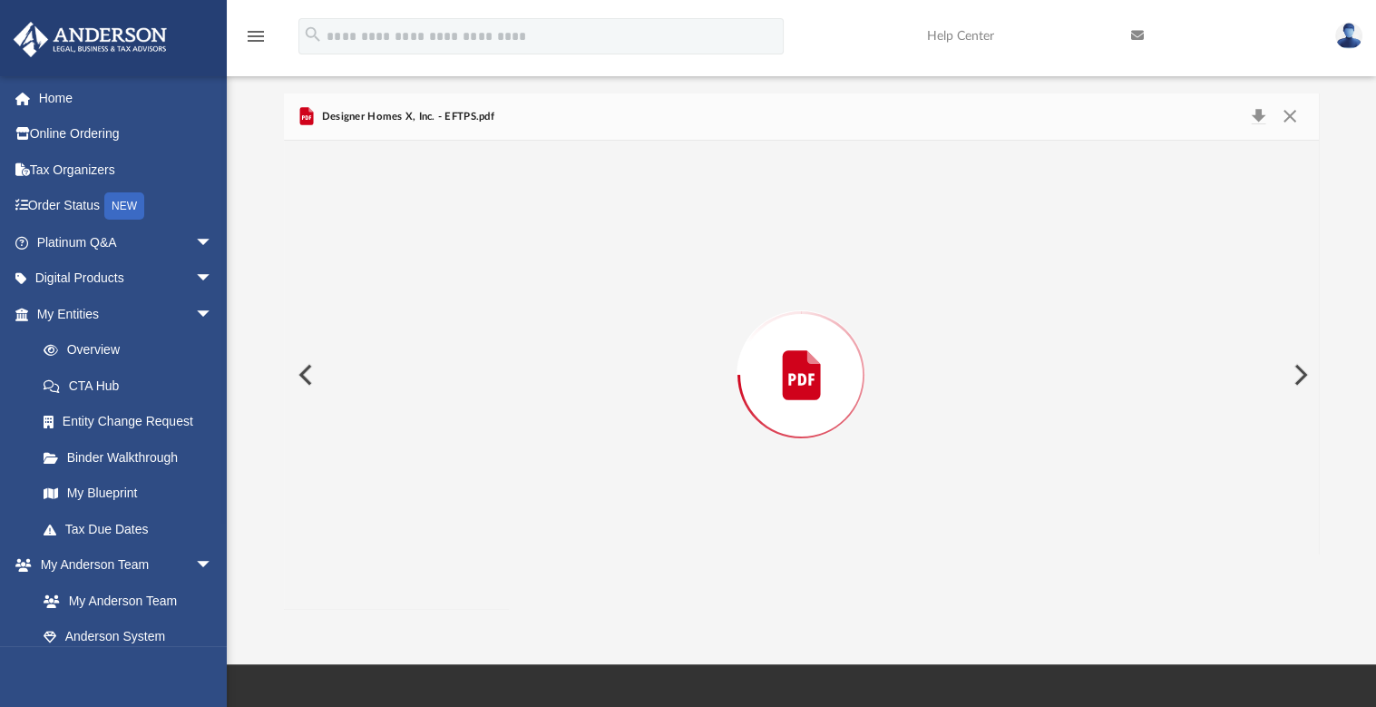
scroll to position [0, 0]
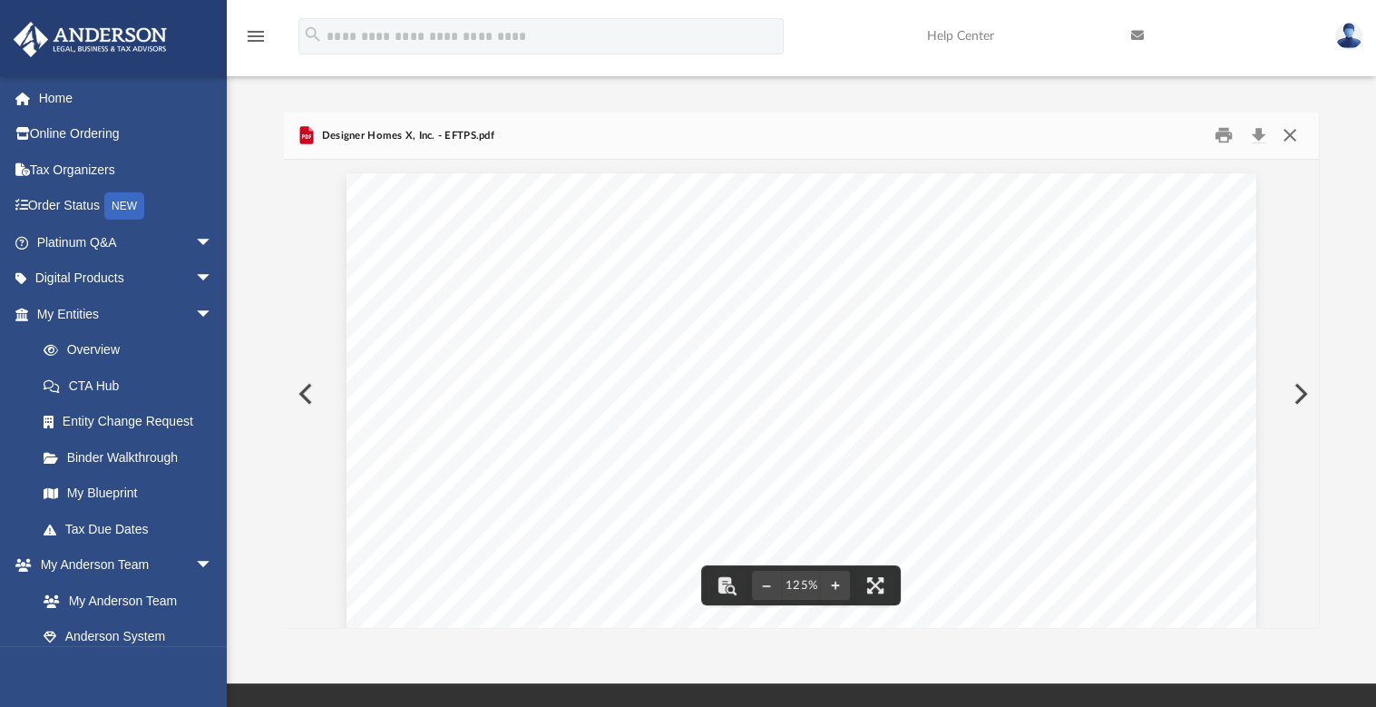
click at [1289, 141] on button "Close" at bounding box center [1290, 136] width 33 height 28
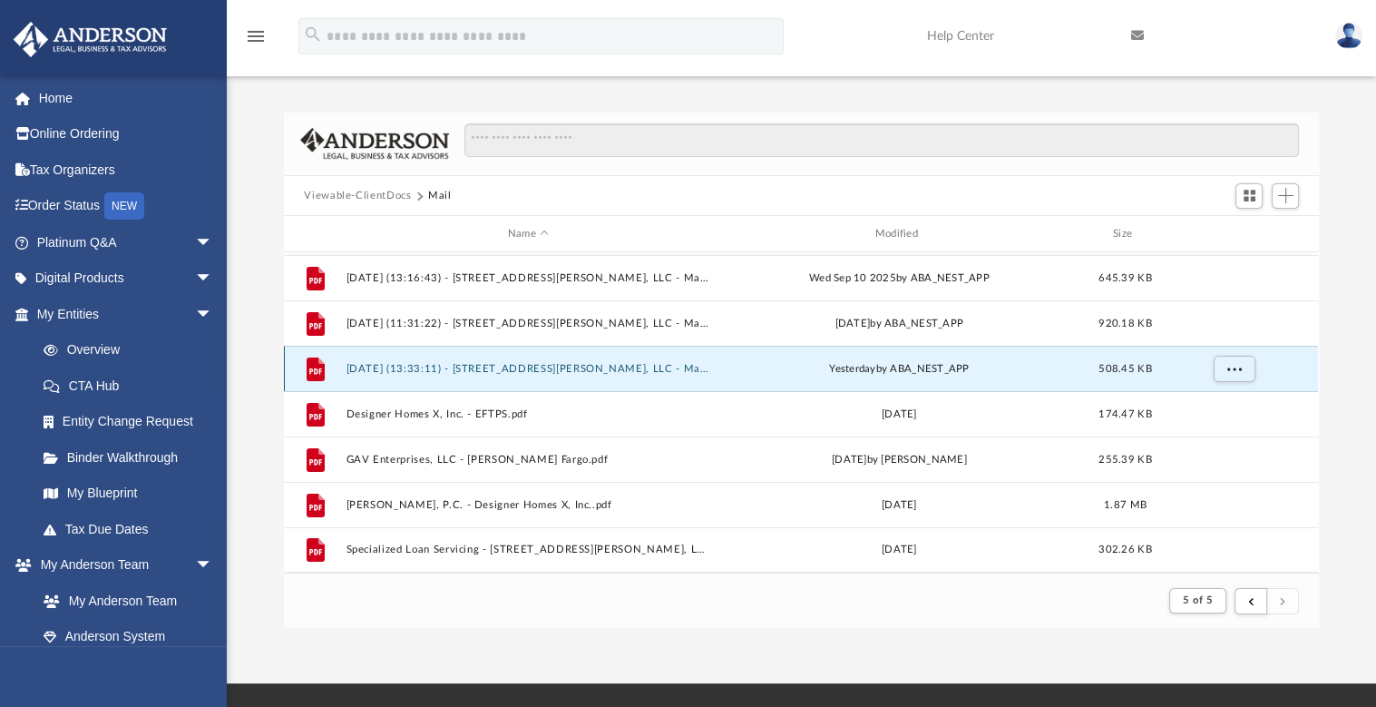
click at [759, 373] on div "yesterday by ABA_NEST_APP" at bounding box center [900, 369] width 364 height 16
click at [558, 364] on button "2025.09.25 (13:33:11) - 1611 Rodman Ave, LLC - Mail.pdf" at bounding box center [529, 369] width 364 height 12
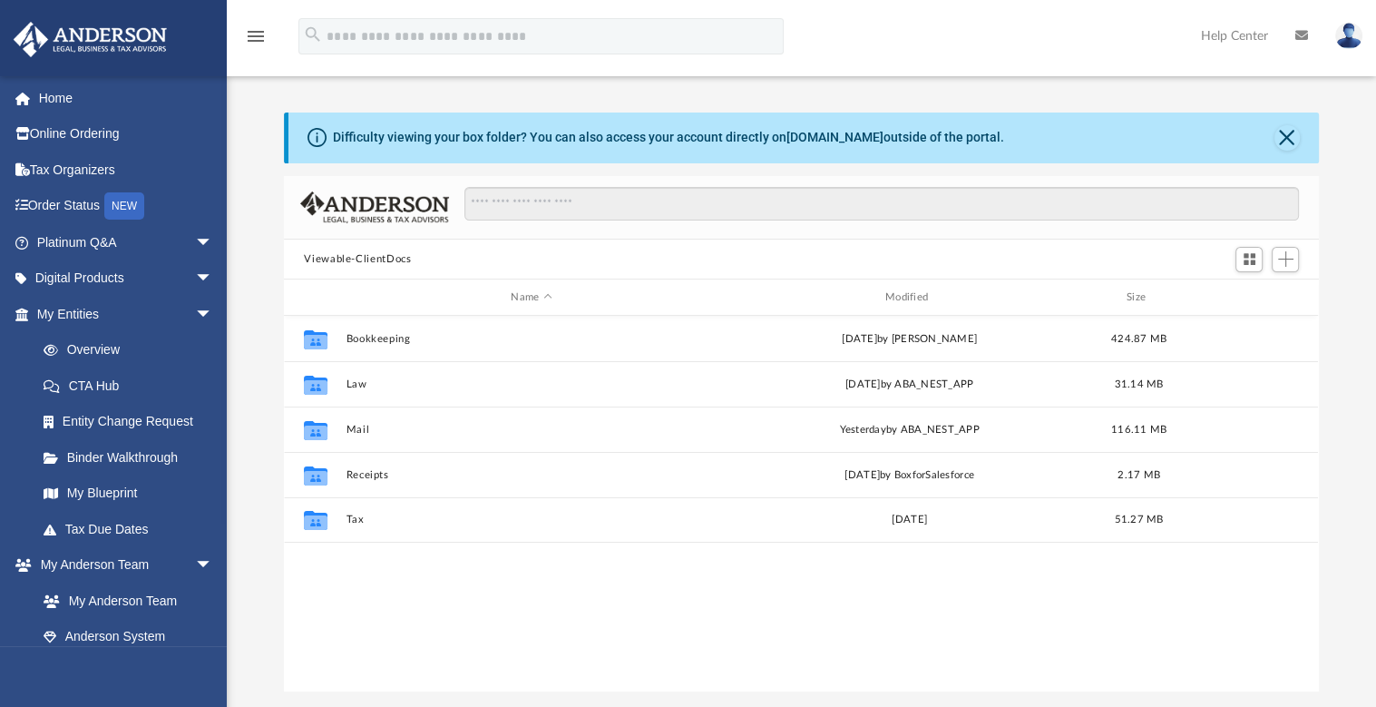
scroll to position [398, 1020]
click at [1285, 126] on button "Close" at bounding box center [1287, 137] width 25 height 25
